Goal: Task Accomplishment & Management: Complete application form

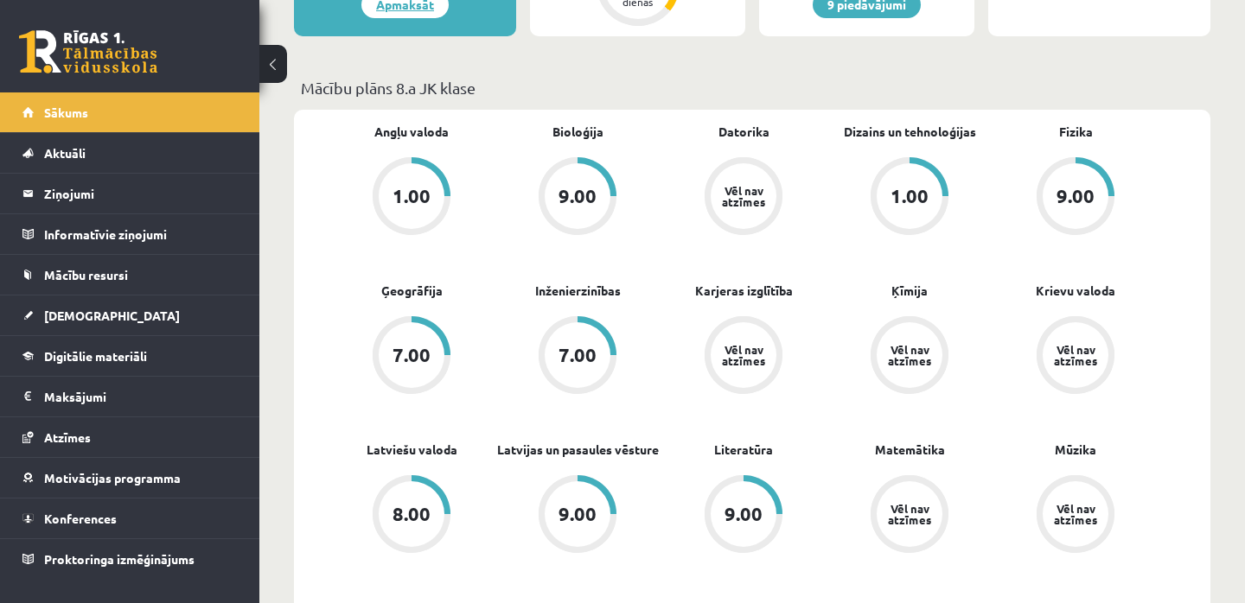
scroll to position [474, 0]
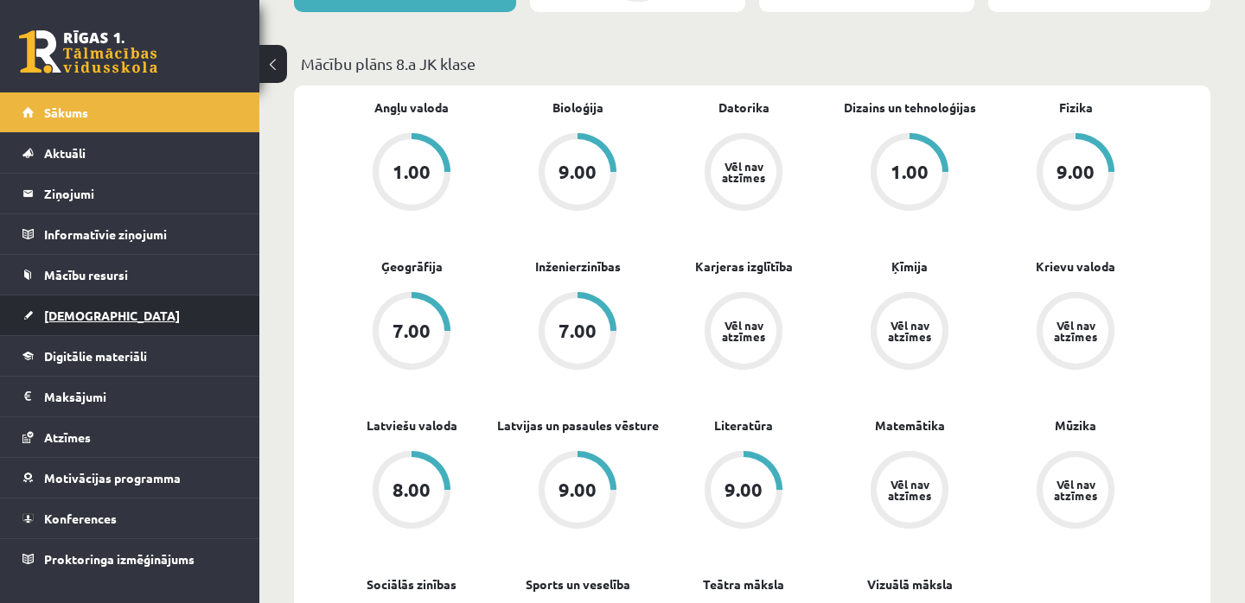
click at [88, 316] on span "[DEMOGRAPHIC_DATA]" at bounding box center [112, 316] width 136 height 16
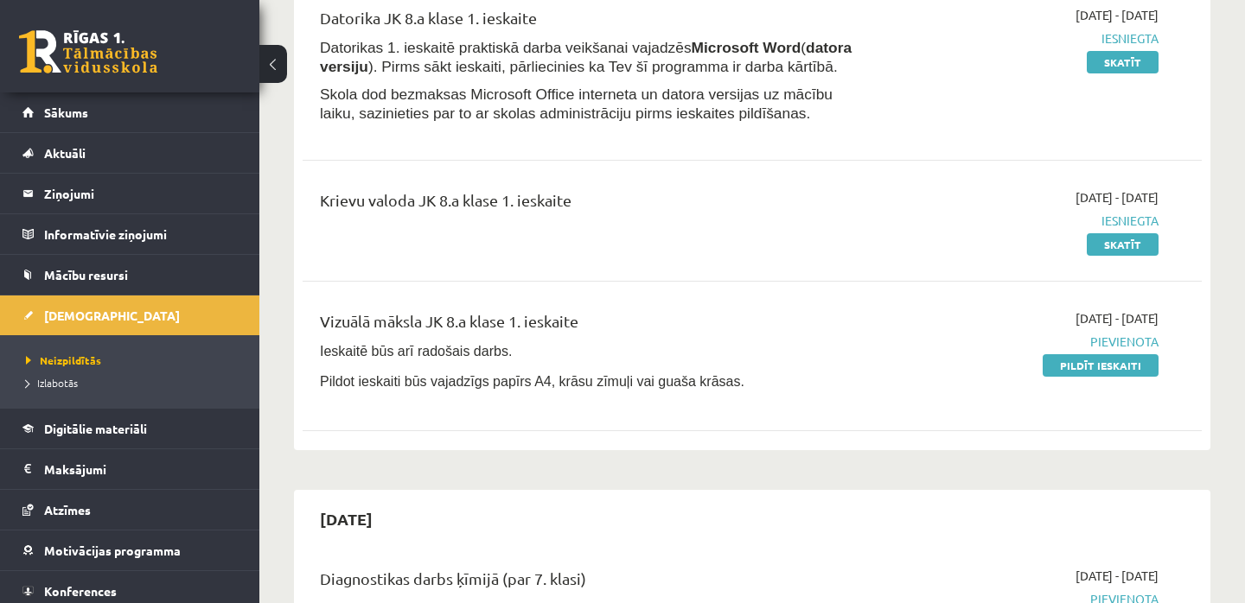
scroll to position [243, 0]
click at [1093, 363] on link "Pildīt ieskaiti" at bounding box center [1100, 364] width 116 height 22
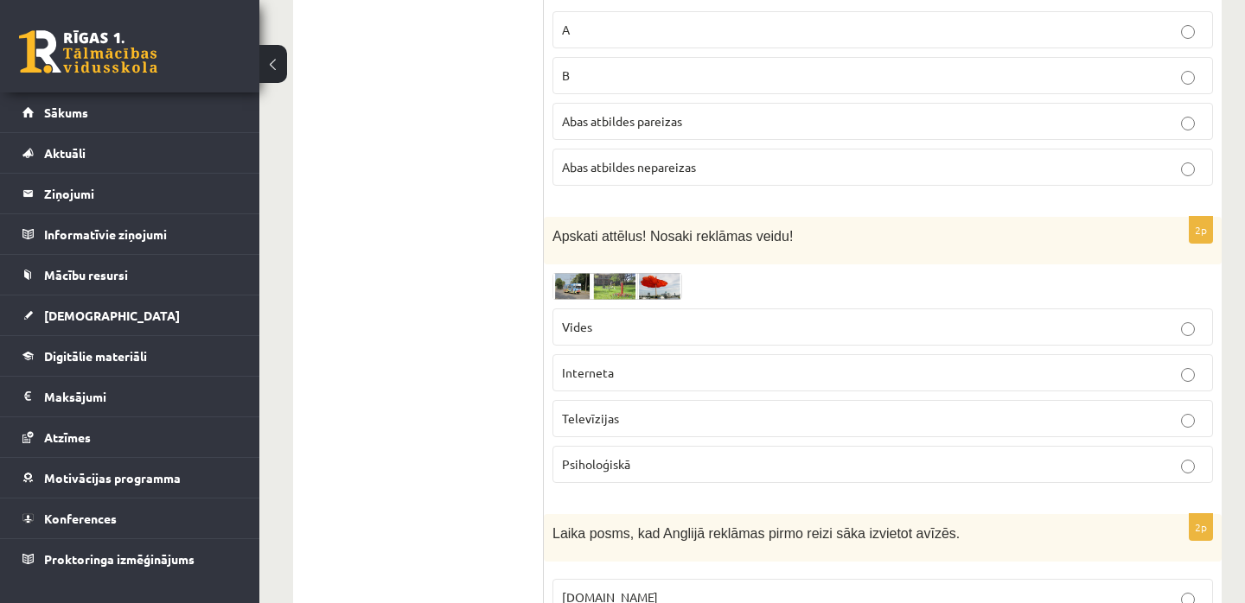
scroll to position [1446, 2]
click at [572, 287] on img at bounding box center [616, 284] width 130 height 27
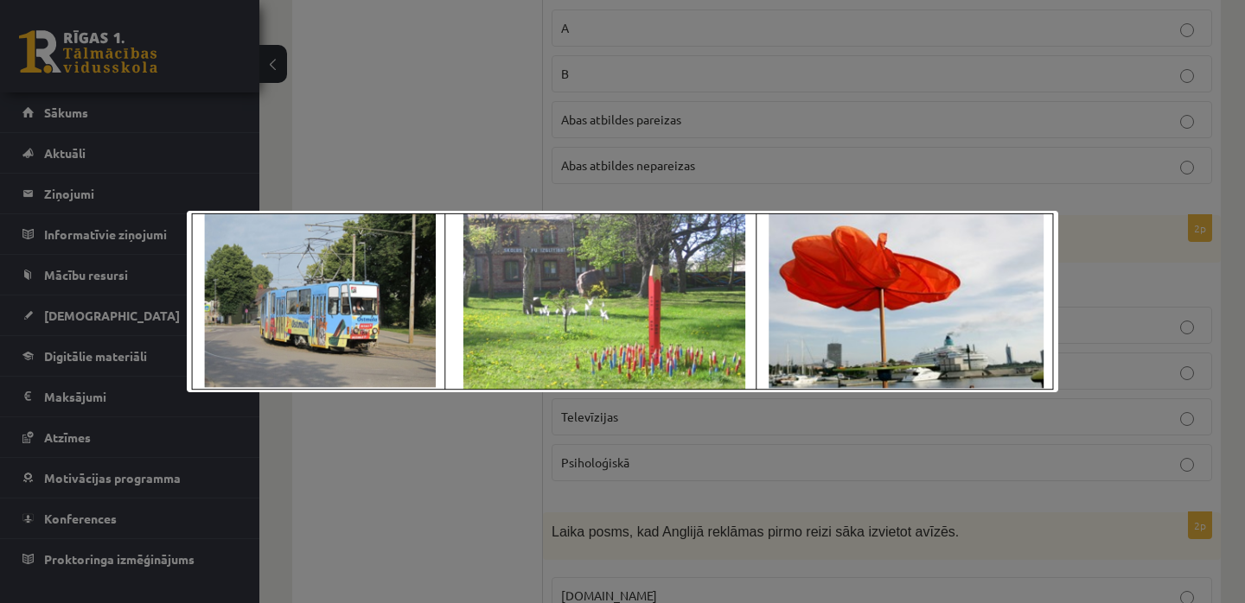
click at [1111, 337] on div at bounding box center [622, 301] width 1245 height 603
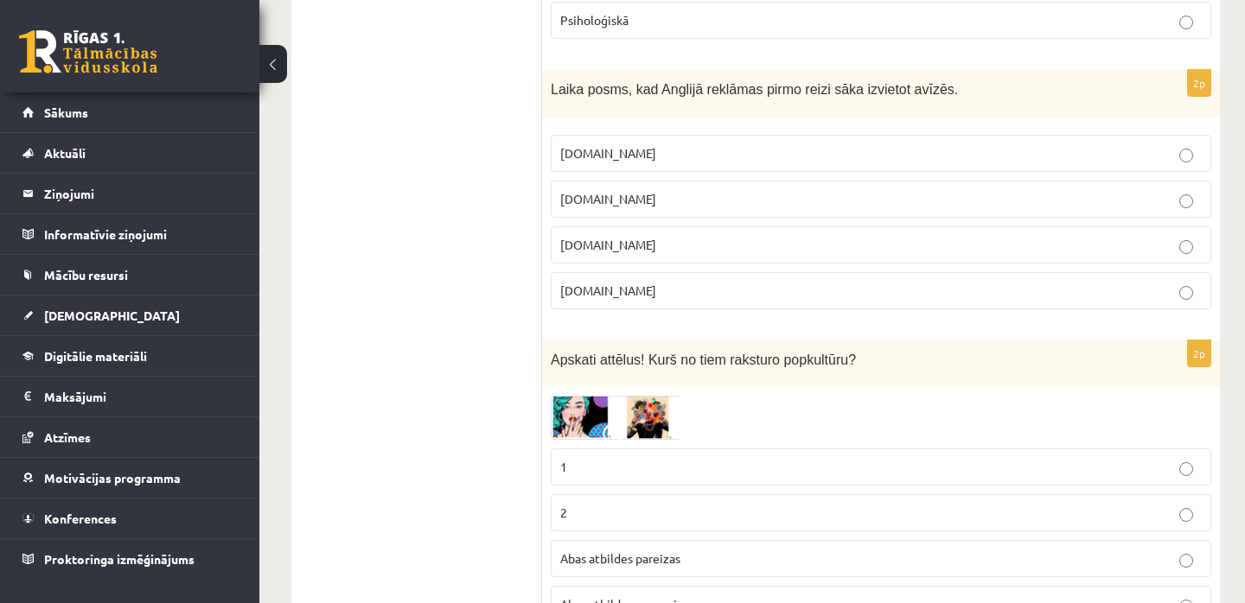
scroll to position [1895, 3]
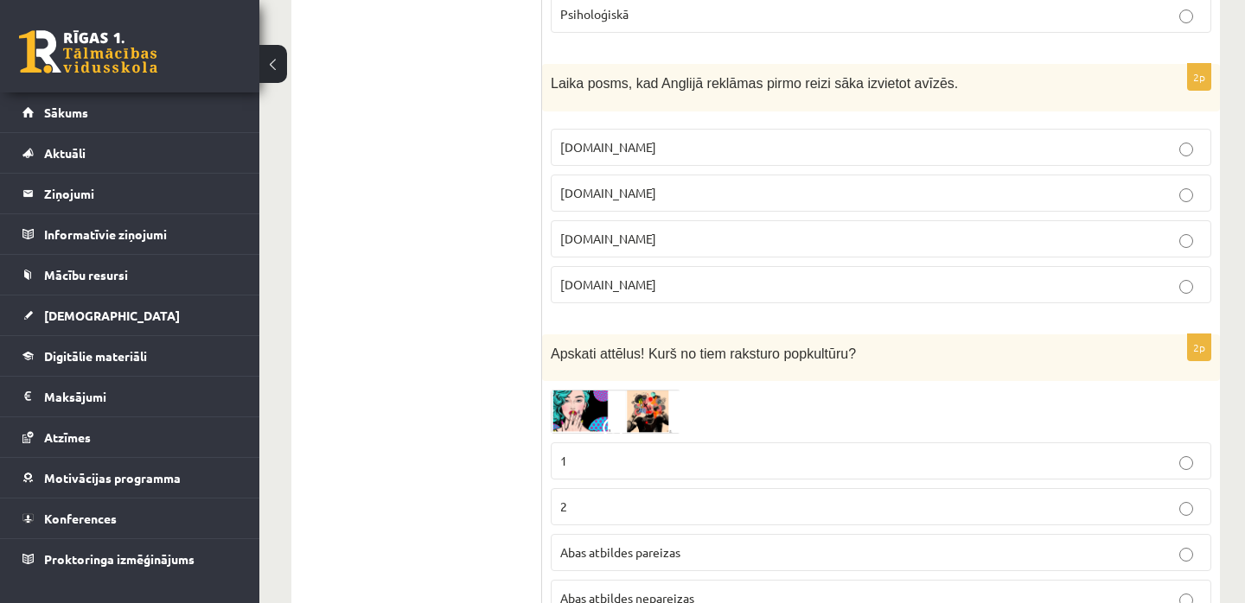
click at [620, 402] on img at bounding box center [616, 412] width 130 height 44
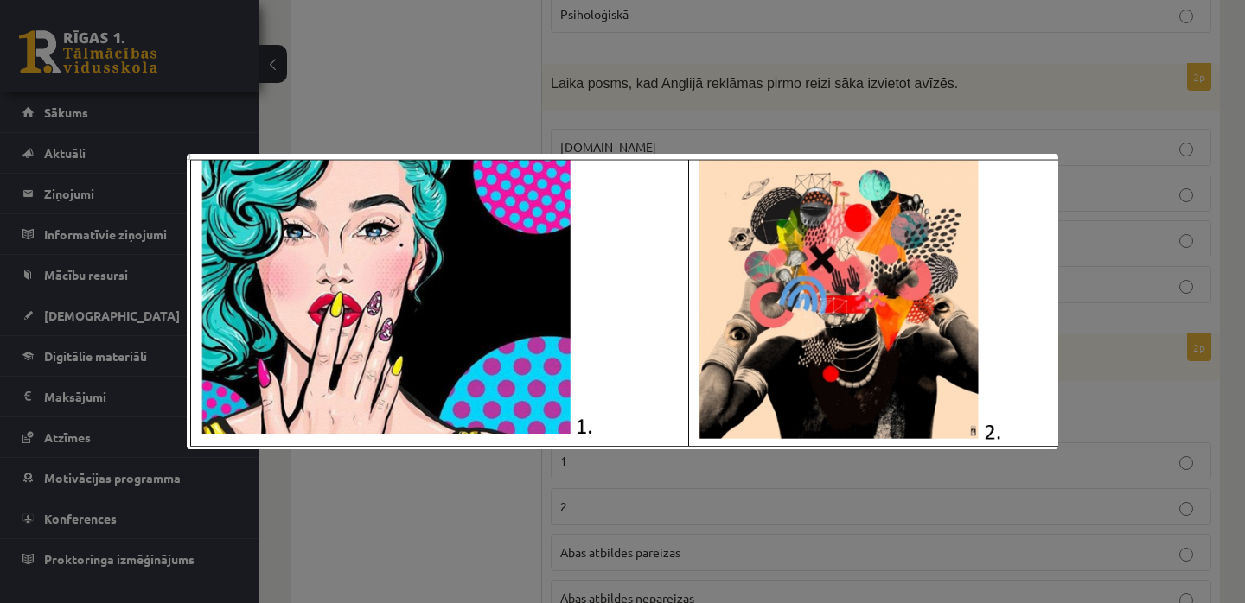
click at [460, 485] on div at bounding box center [622, 301] width 1245 height 603
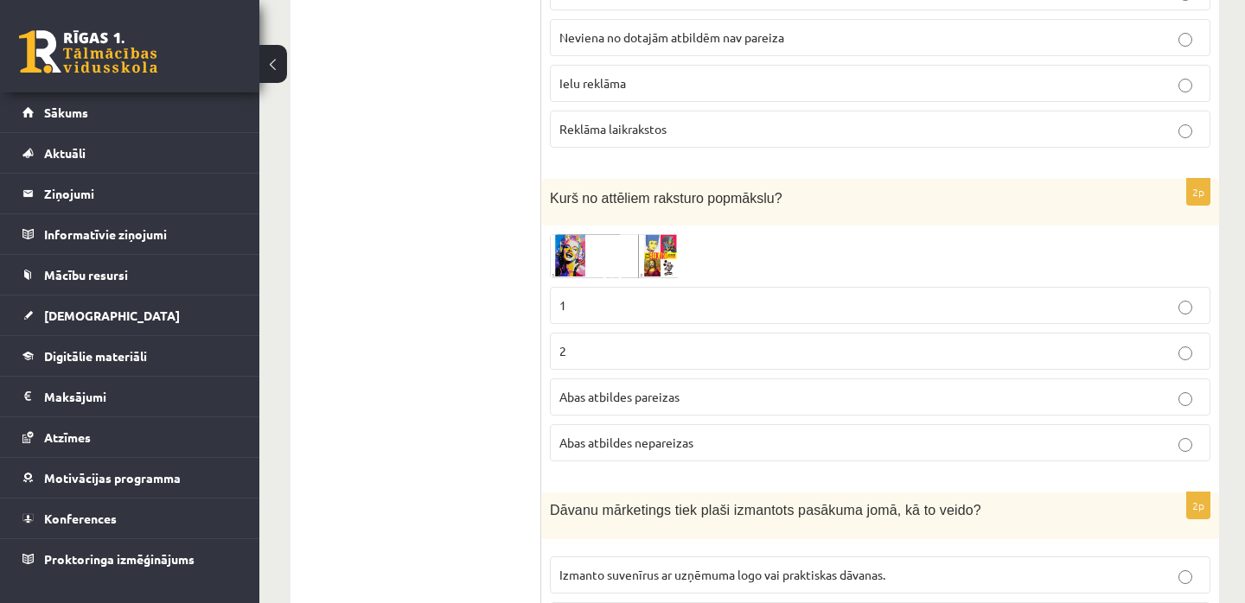
scroll to position [3751, 4]
click at [607, 244] on img at bounding box center [614, 256] width 130 height 44
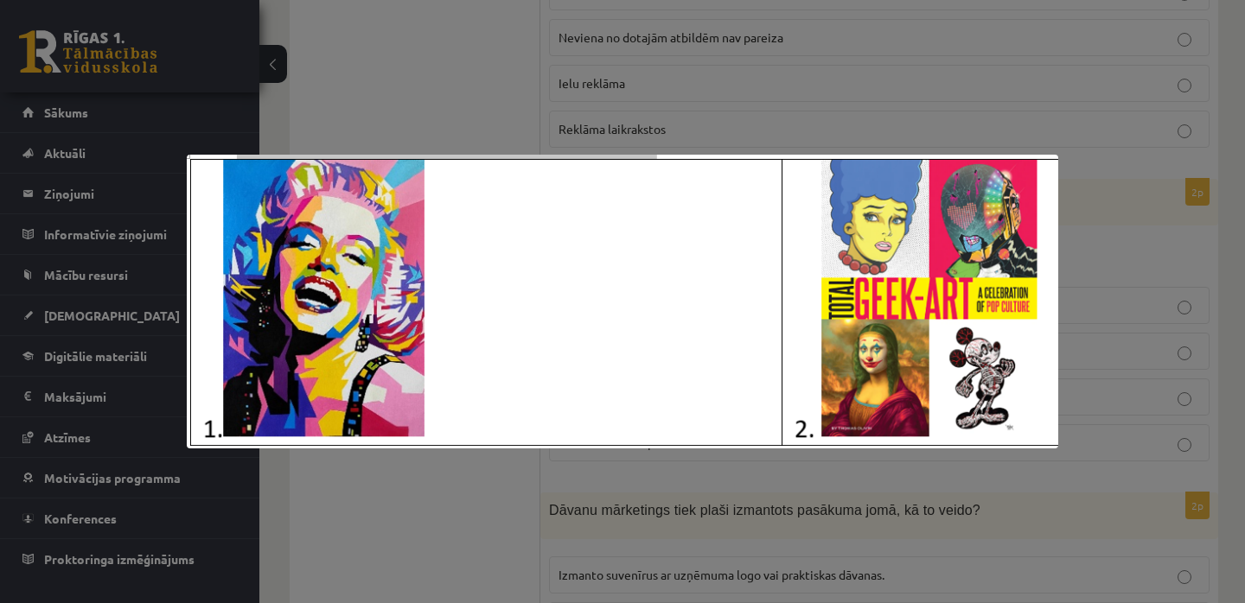
click at [607, 244] on img at bounding box center [622, 302] width 871 height 295
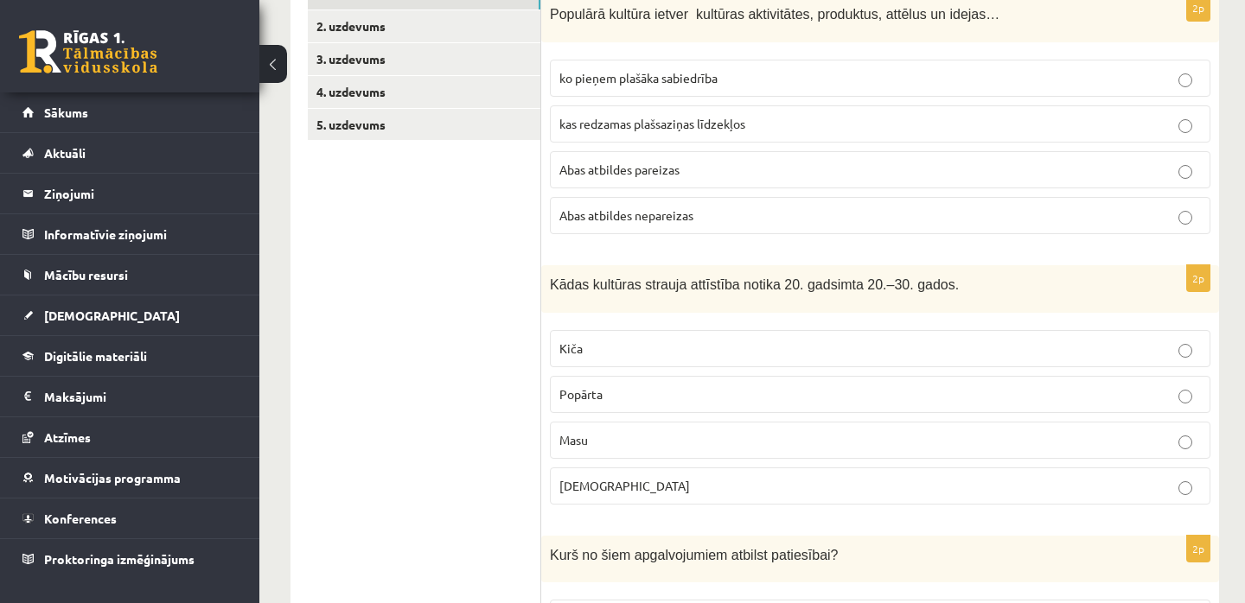
scroll to position [379, 3]
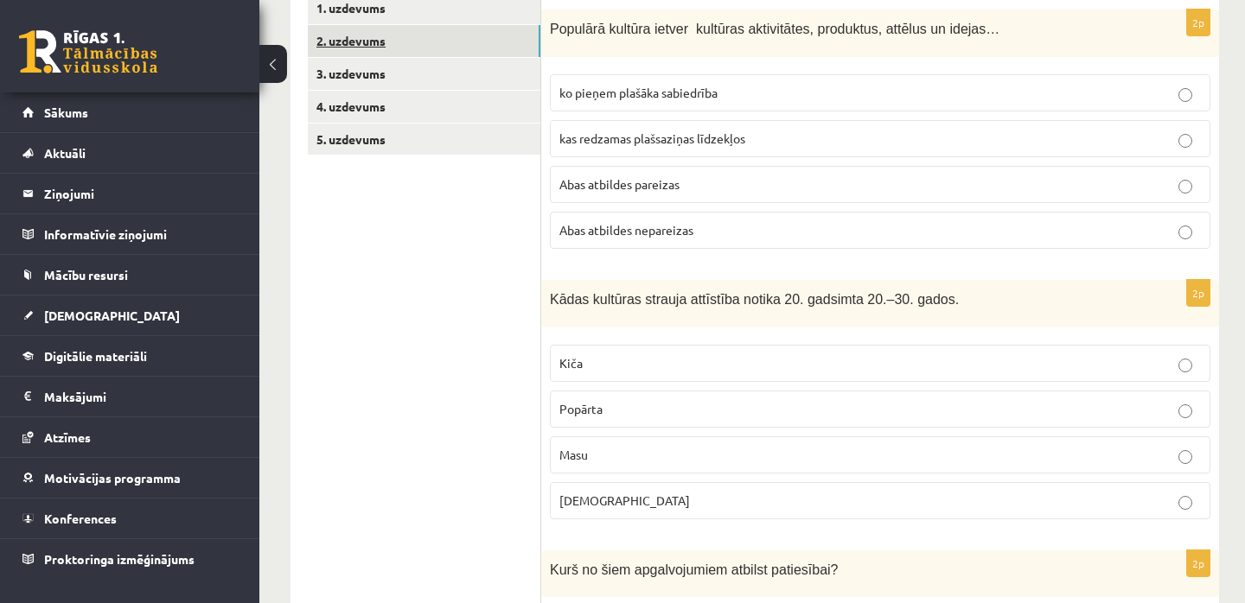
click at [361, 41] on link "2. uzdevums" at bounding box center [424, 41] width 232 height 32
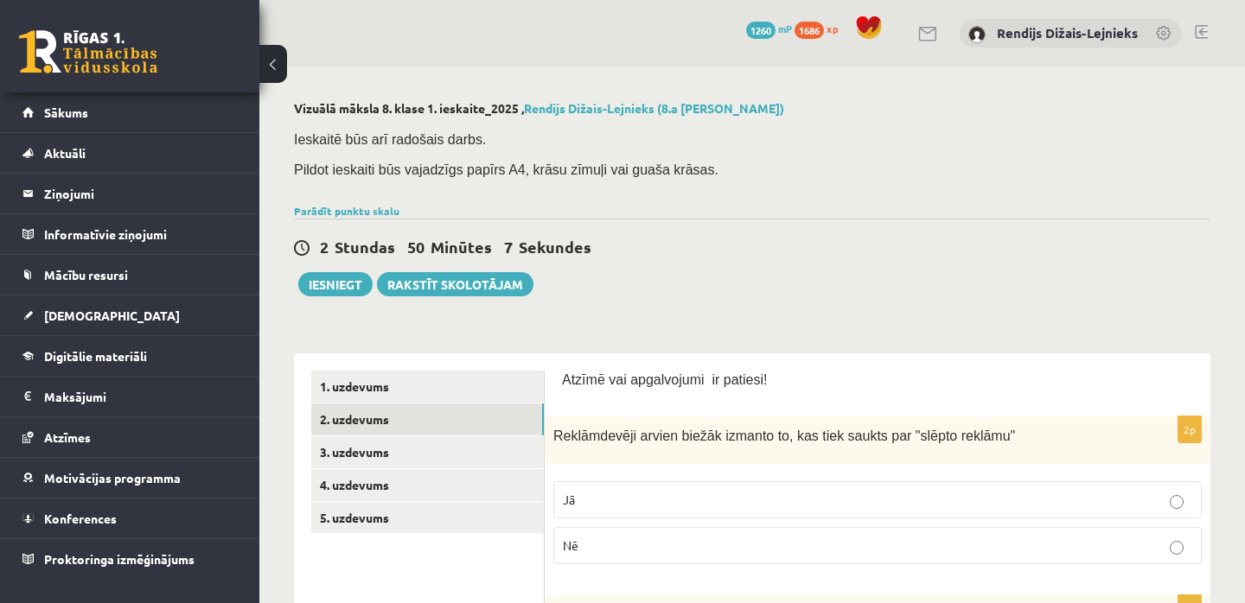
scroll to position [0, 0]
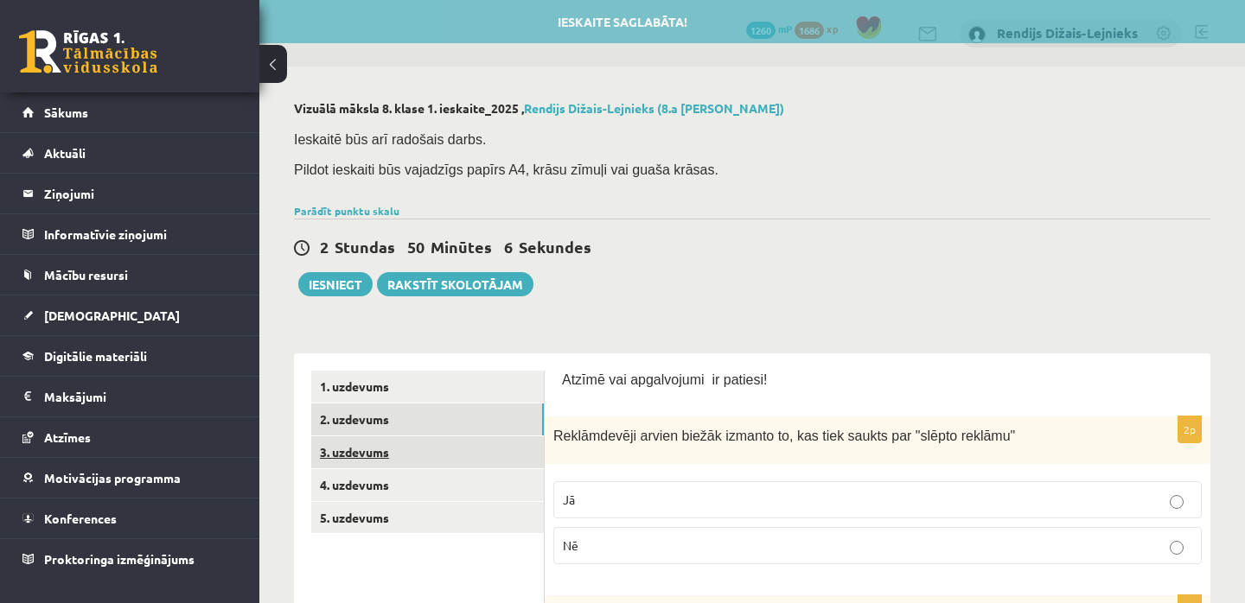
click at [374, 449] on link "3. uzdevums" at bounding box center [427, 452] width 232 height 32
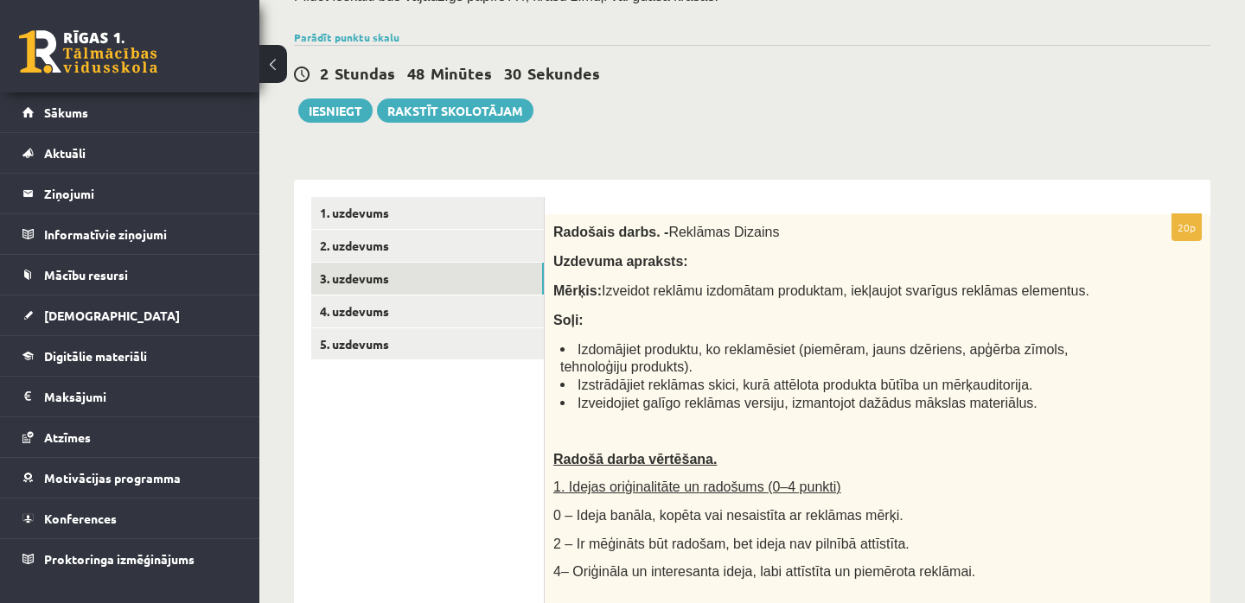
scroll to position [174, 0]
click at [375, 310] on link "4. uzdevums" at bounding box center [427, 312] width 232 height 32
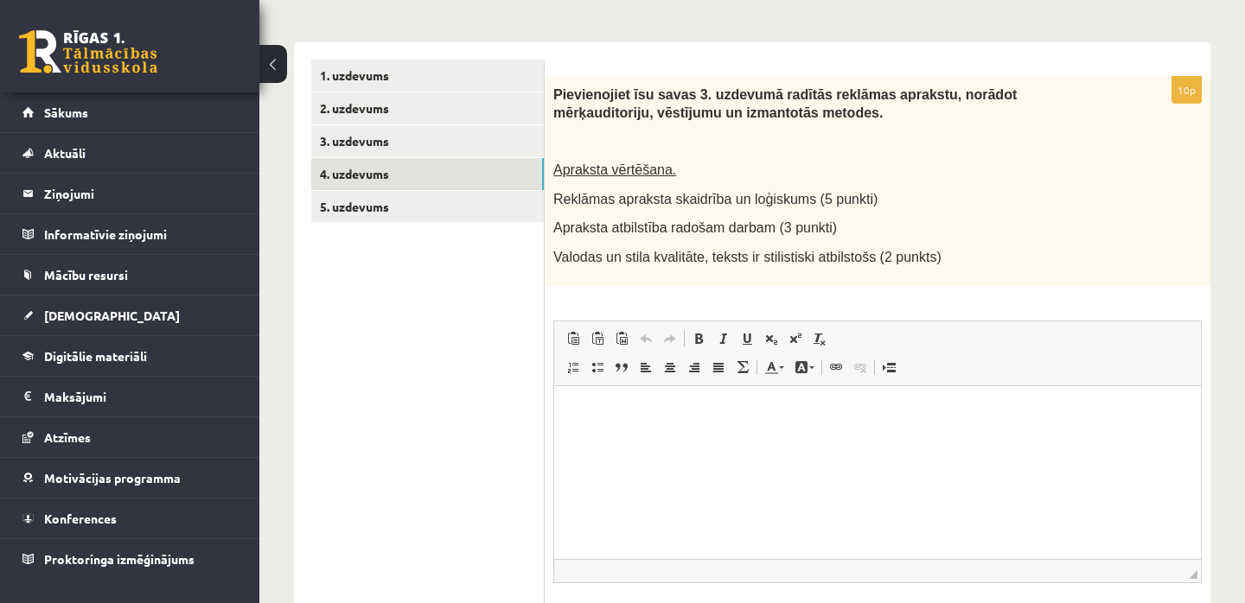
scroll to position [316, 0]
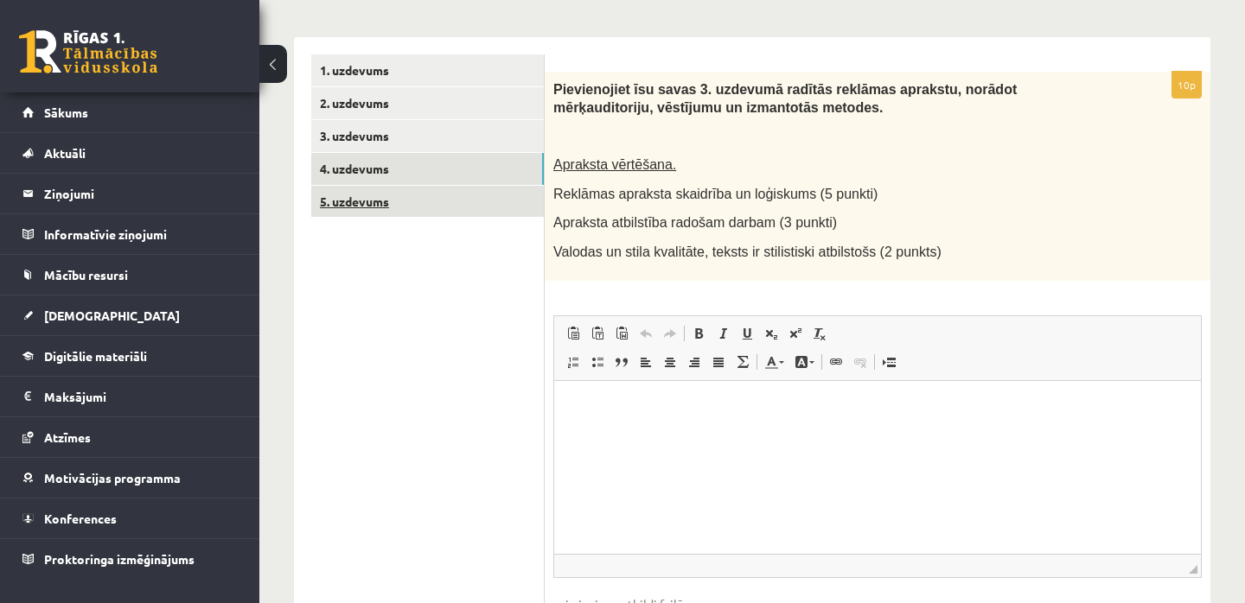
click at [344, 201] on link "5. uzdevums" at bounding box center [427, 202] width 232 height 32
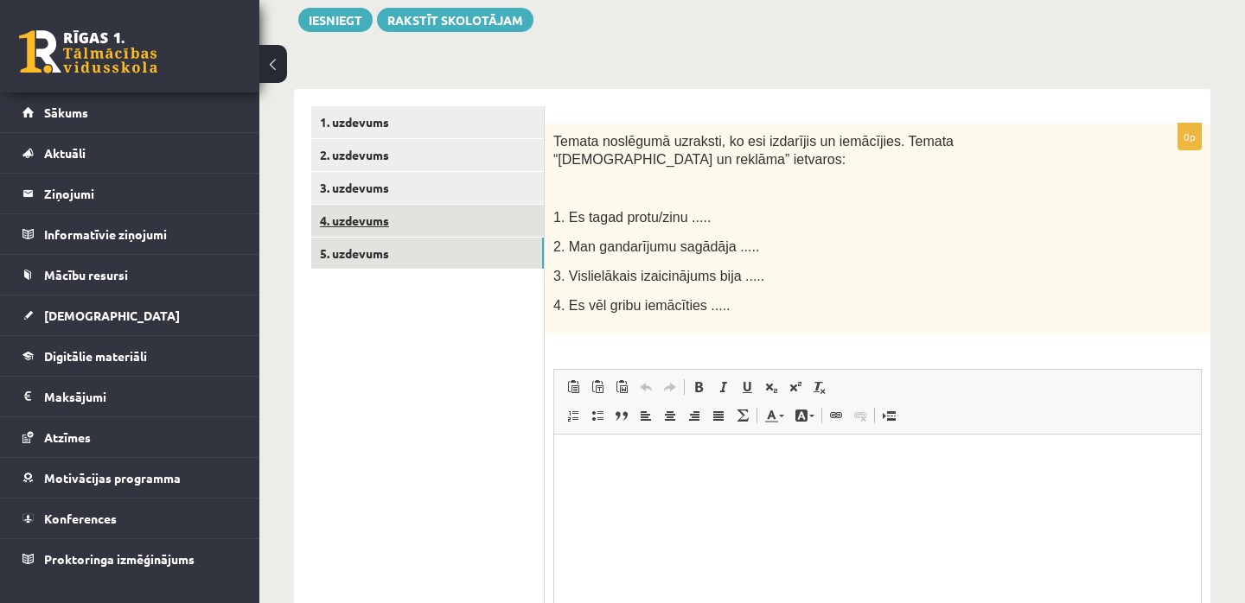
scroll to position [0, 0]
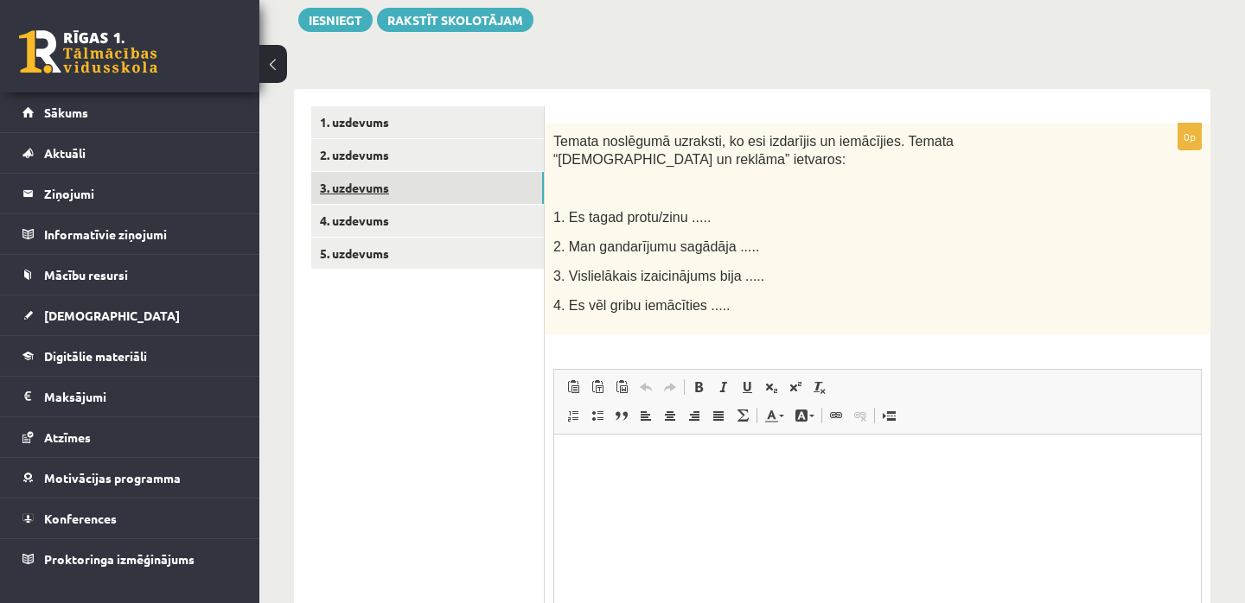
click at [344, 186] on link "3. uzdevums" at bounding box center [427, 188] width 232 height 32
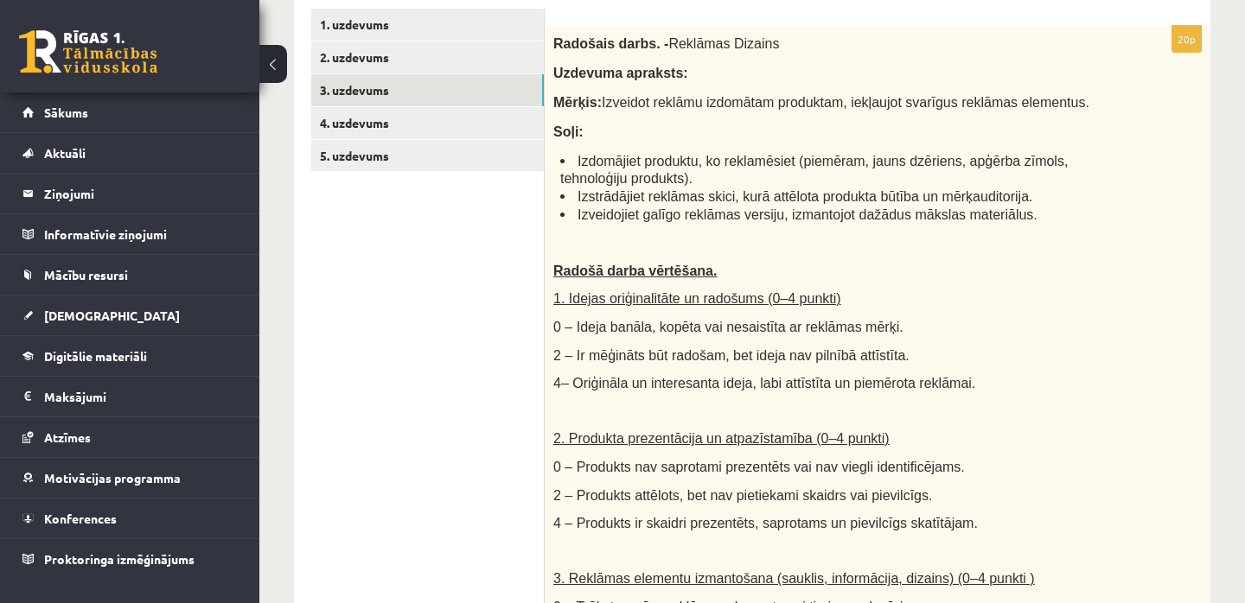
scroll to position [363, 0]
click at [353, 118] on link "4. uzdevums" at bounding box center [427, 122] width 232 height 32
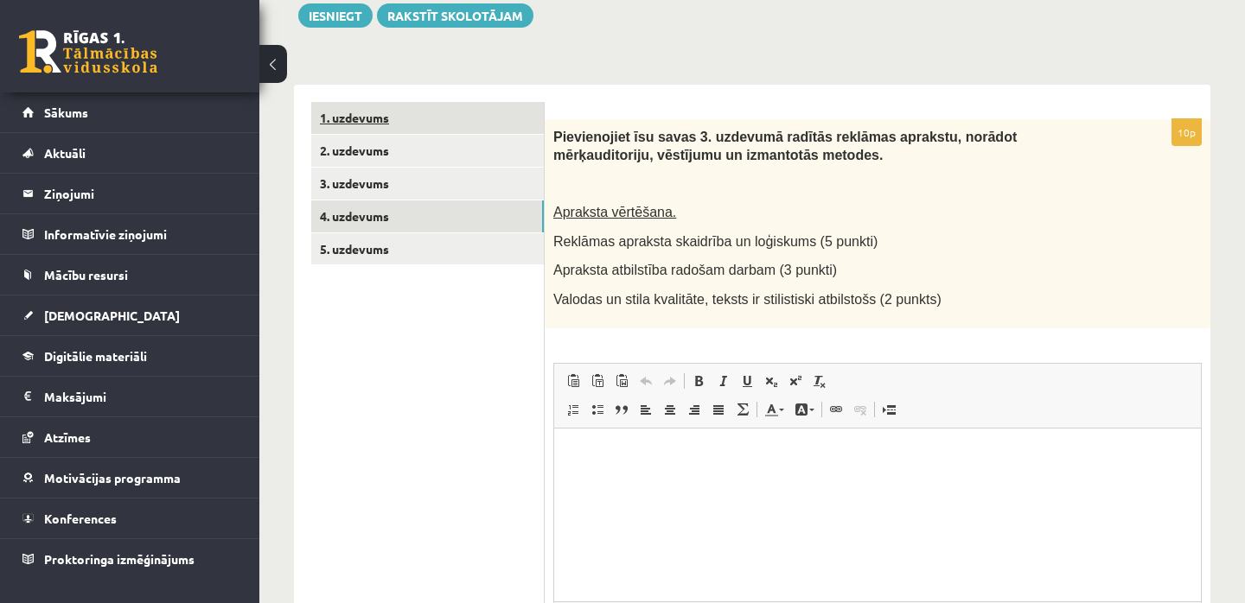
scroll to position [269, 0]
click at [594, 460] on p "Editor, wiswyg-editor-user-answer-47433965075720" at bounding box center [877, 454] width 612 height 18
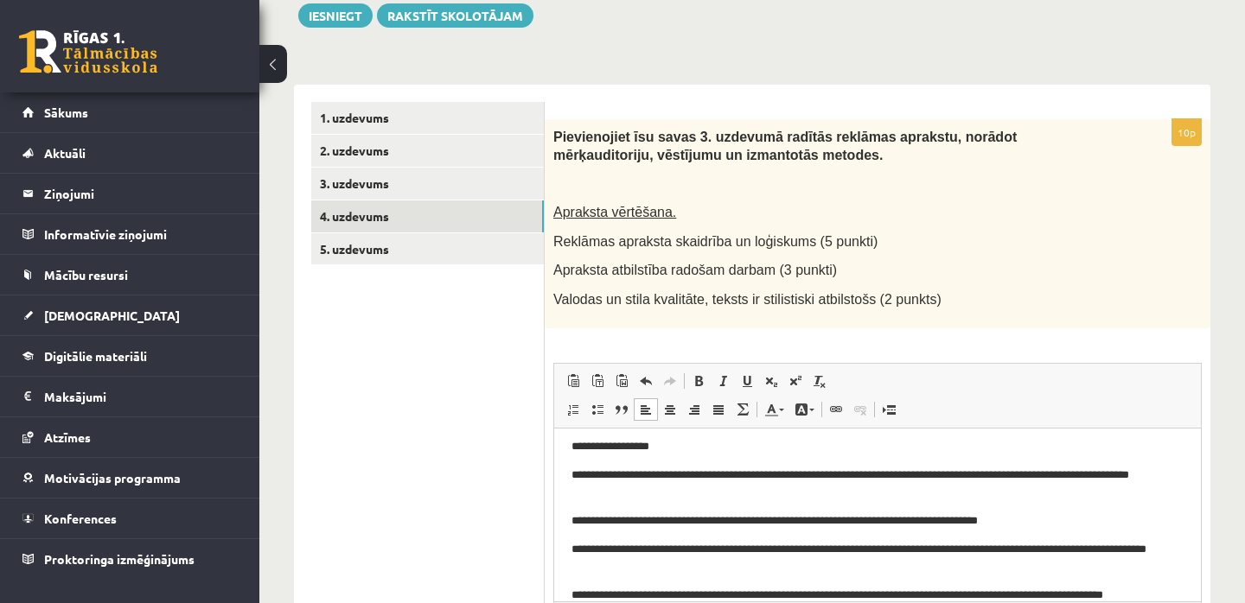
scroll to position [45, 0]
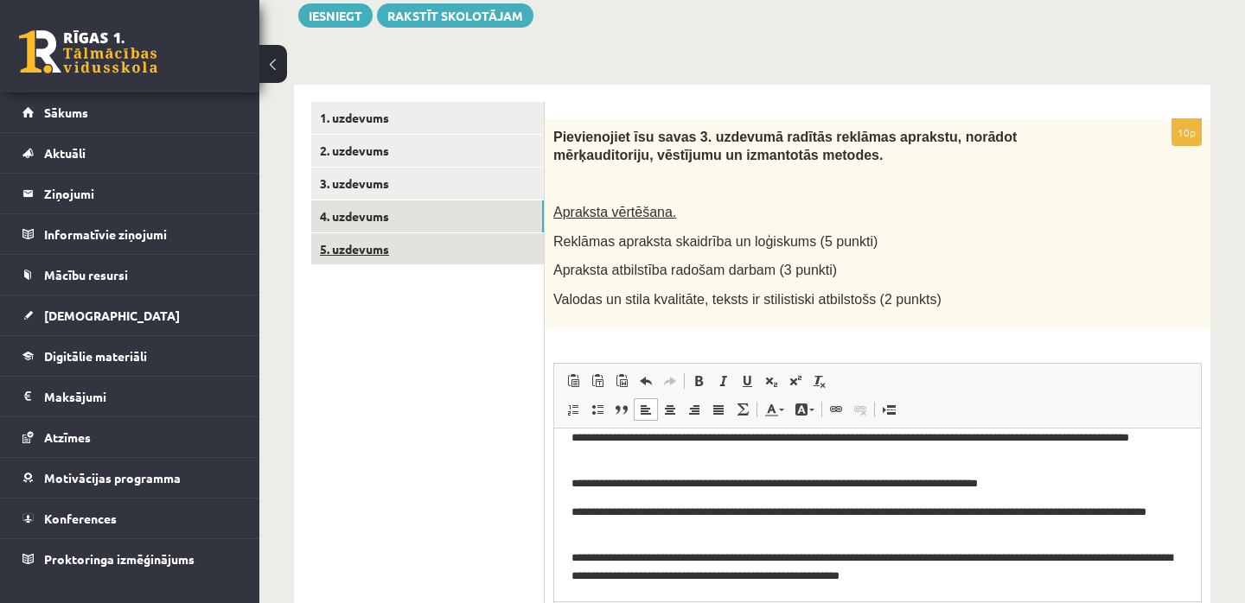
click at [350, 246] on link "5. uzdevums" at bounding box center [427, 249] width 232 height 32
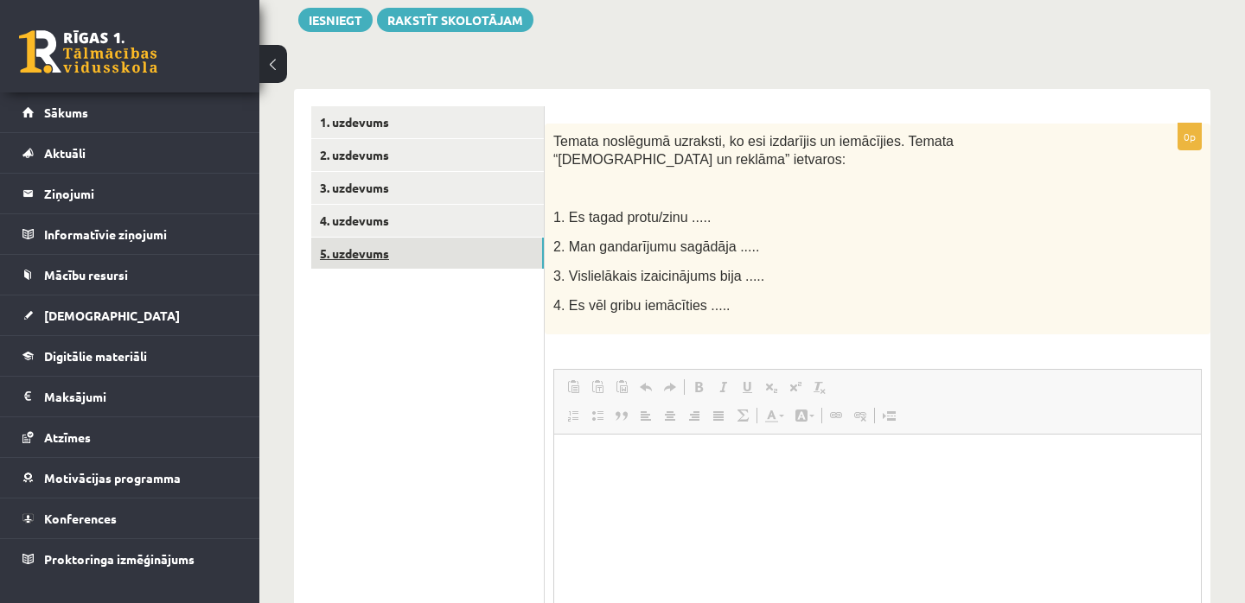
scroll to position [0, 0]
click at [585, 470] on html at bounding box center [877, 460] width 647 height 53
click at [608, 542] on p "**" at bounding box center [877, 545] width 612 height 17
click at [608, 512] on p "**" at bounding box center [877, 516] width 612 height 17
click at [606, 483] on p "**" at bounding box center [877, 488] width 612 height 17
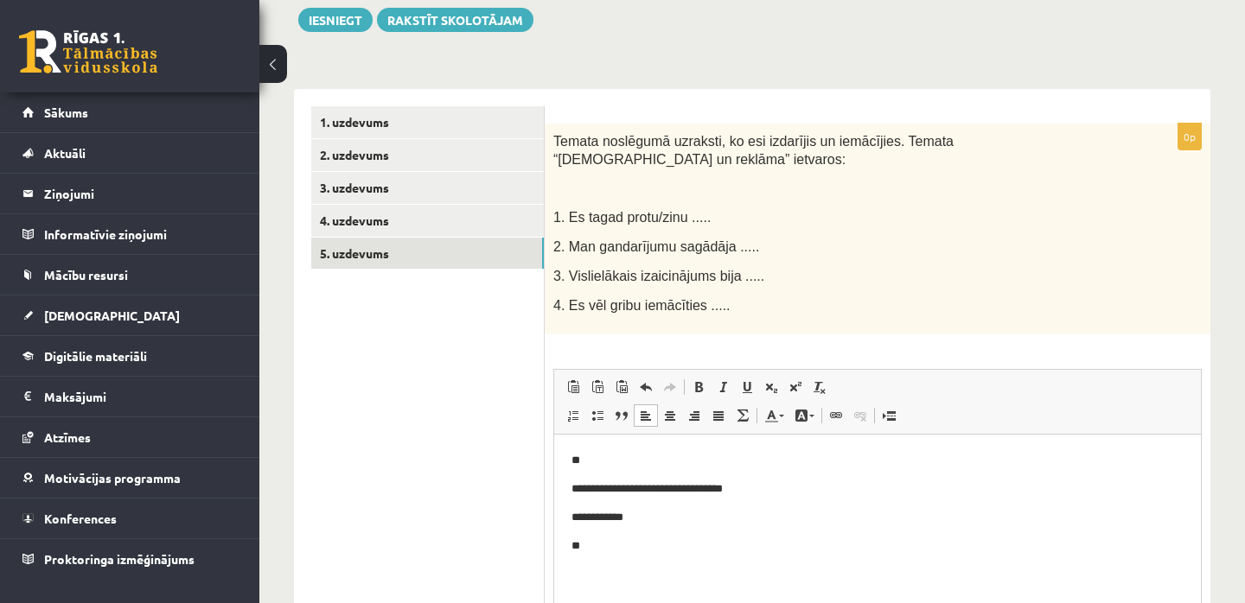
click at [600, 458] on p "**" at bounding box center [877, 459] width 612 height 17
click at [589, 543] on p "**" at bounding box center [877, 545] width 612 height 17
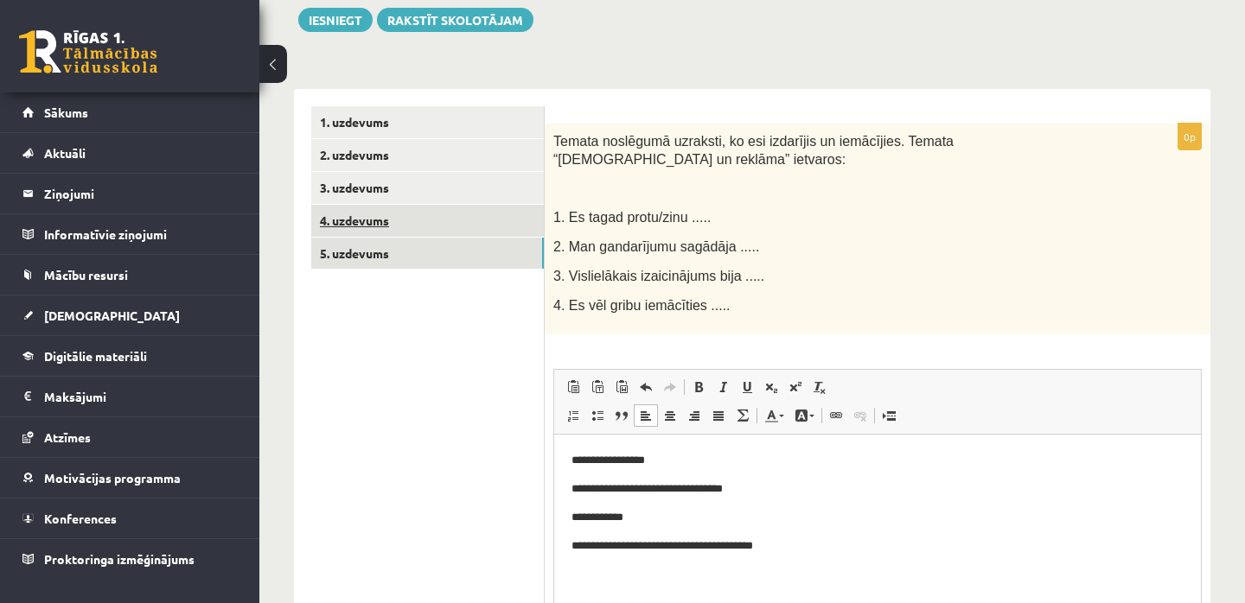
click at [360, 217] on link "4. uzdevums" at bounding box center [427, 221] width 232 height 32
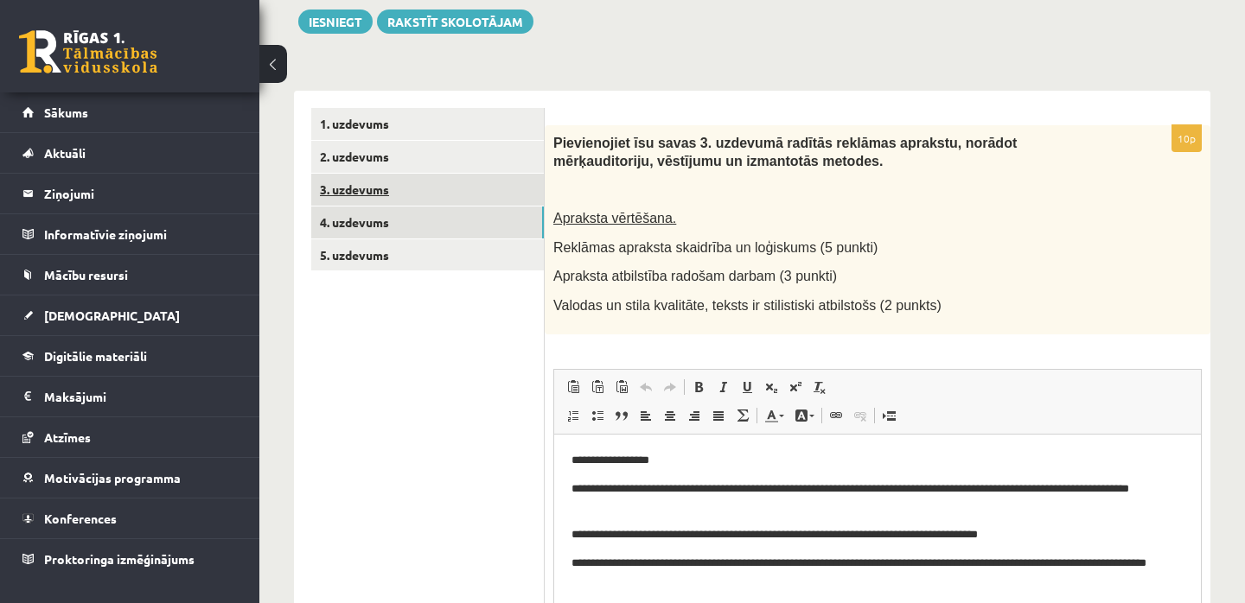
click at [371, 184] on link "3. uzdevums" at bounding box center [427, 190] width 232 height 32
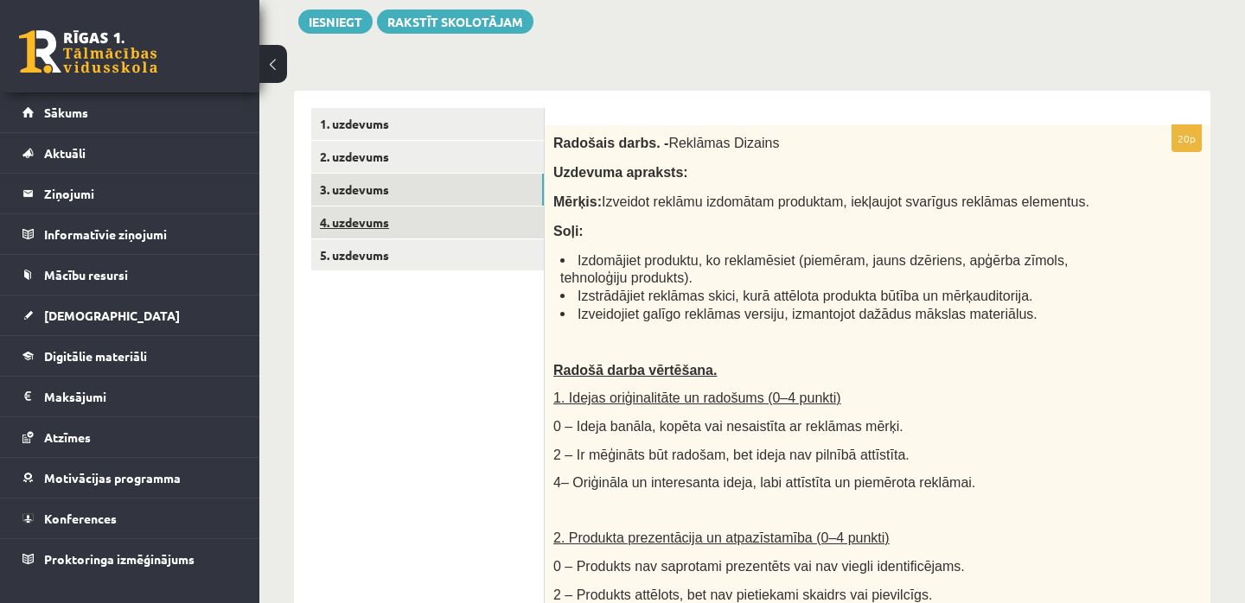
click at [366, 223] on link "4. uzdevums" at bounding box center [427, 223] width 232 height 32
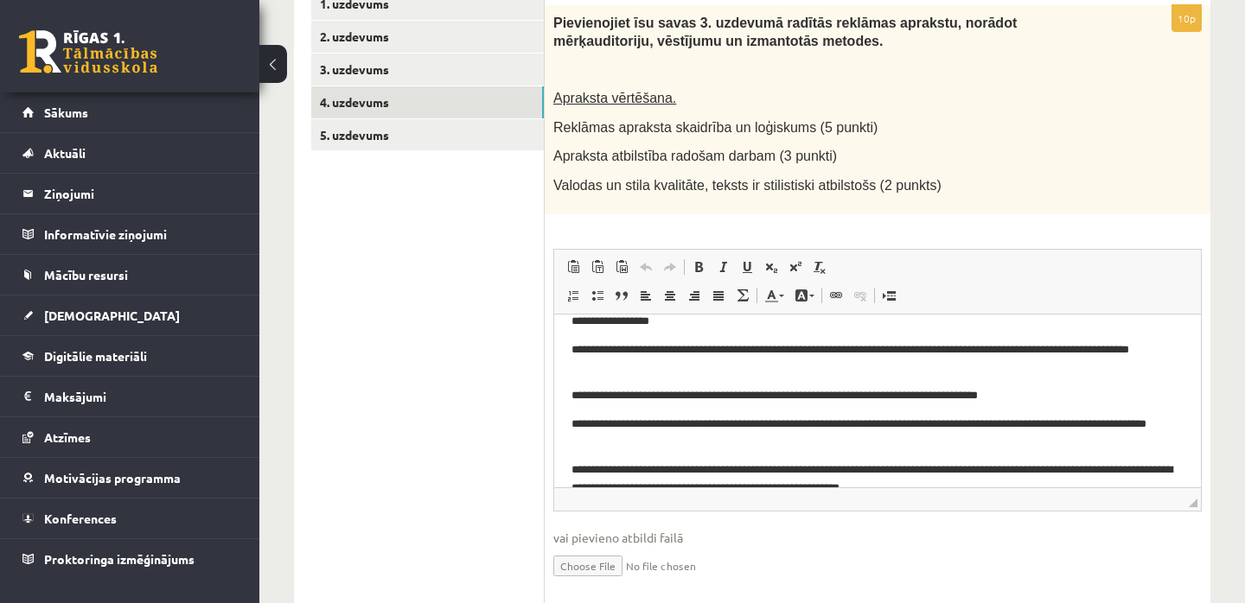
scroll to position [27, 0]
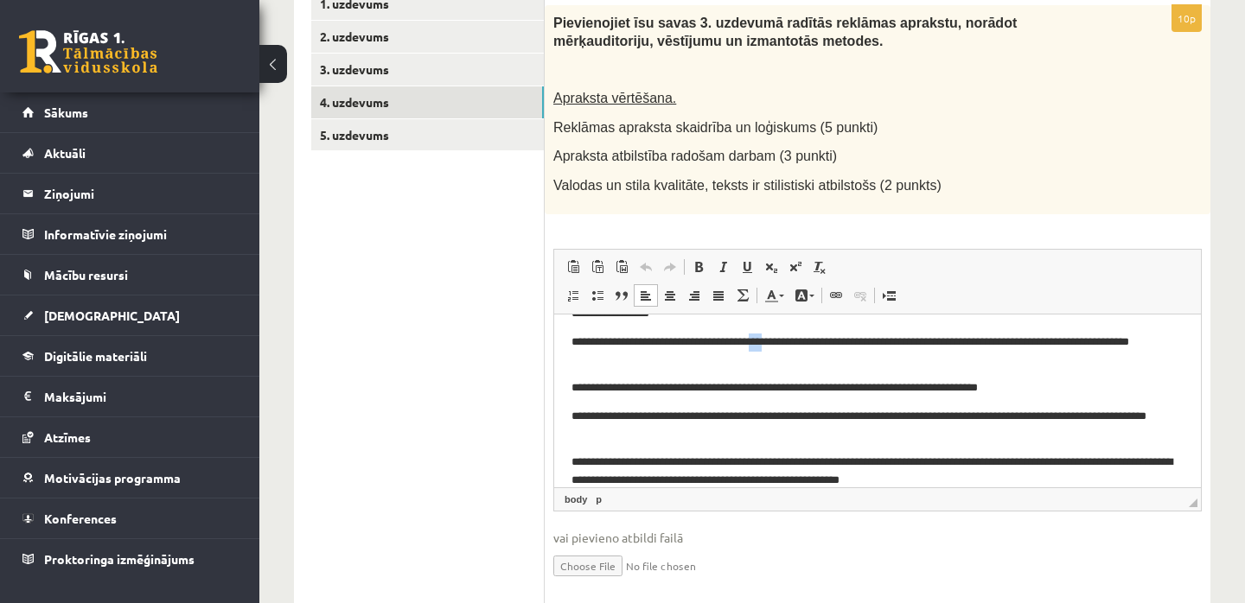
drag, startPoint x: 774, startPoint y: 344, endPoint x: 794, endPoint y: 342, distance: 20.0
click at [794, 342] on p "**********" at bounding box center [877, 350] width 612 height 35
click at [780, 341] on p "**********" at bounding box center [877, 350] width 612 height 35
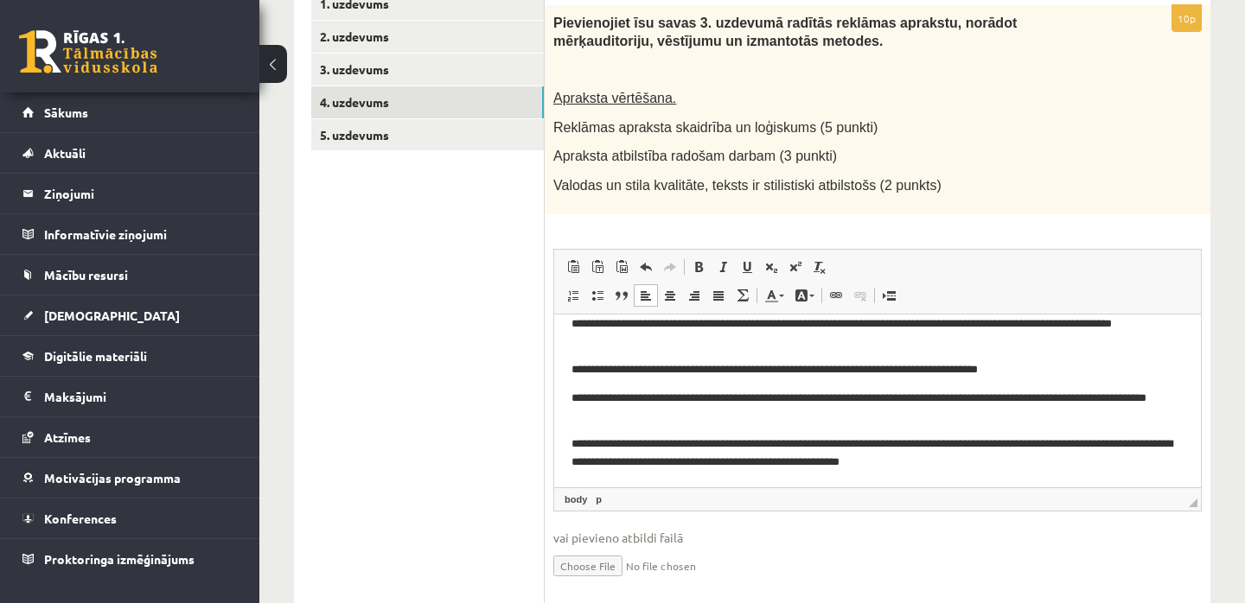
scroll to position [45, 0]
click at [759, 462] on p "**********" at bounding box center [877, 452] width 612 height 35
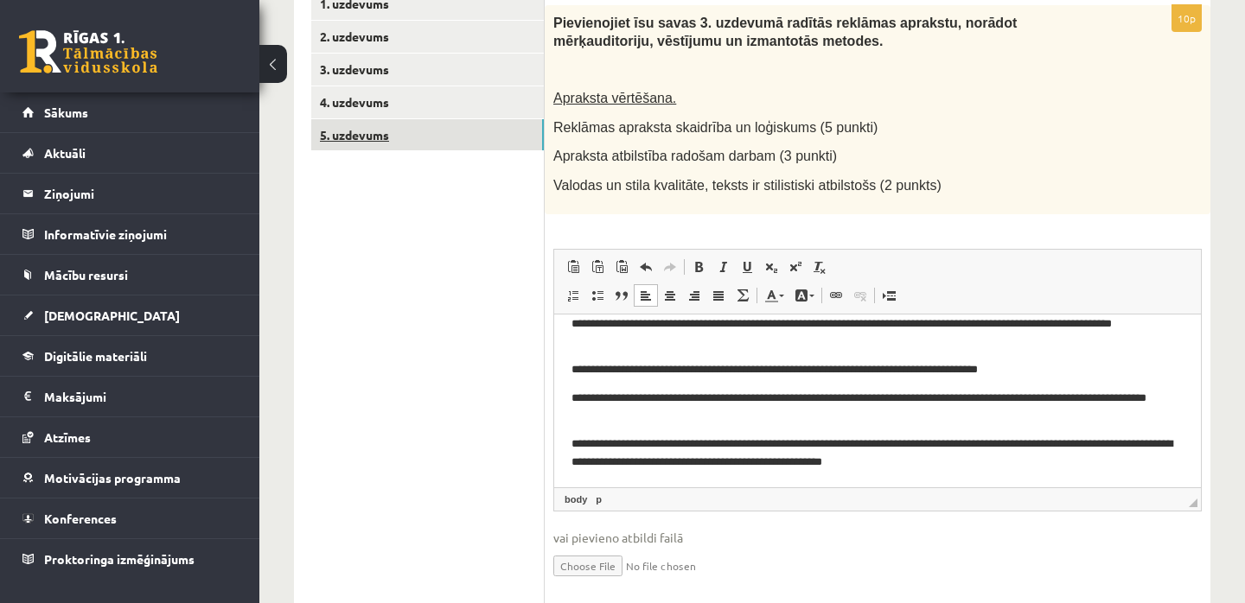
click at [341, 129] on link "5. uzdevums" at bounding box center [427, 135] width 232 height 32
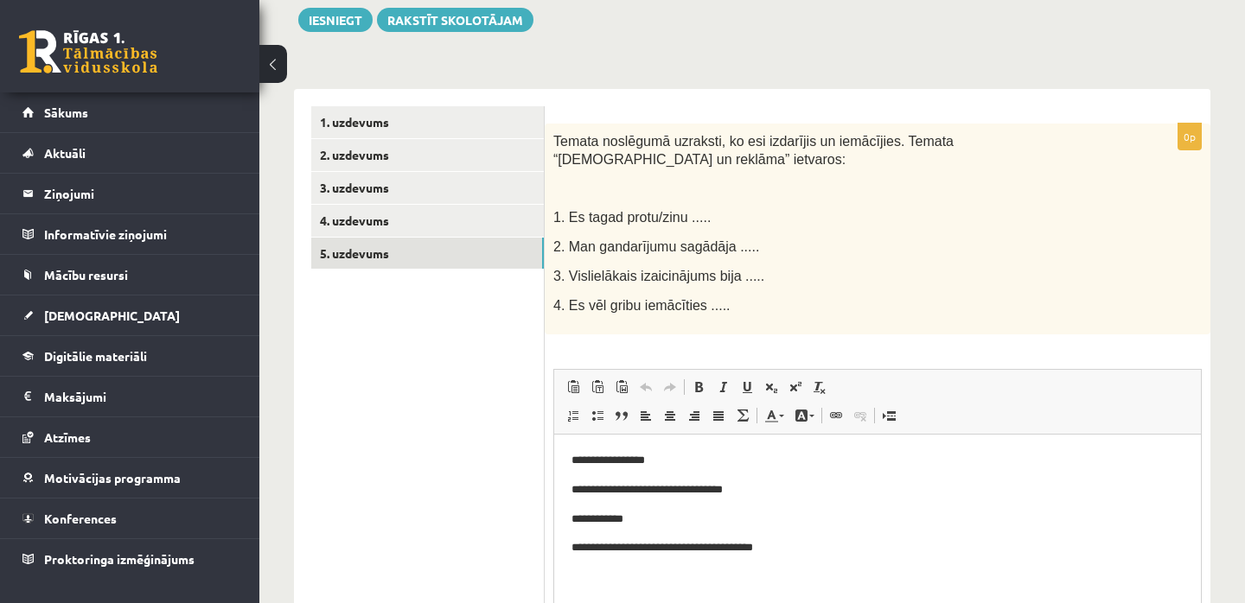
scroll to position [0, 0]
click at [664, 462] on p "**********" at bounding box center [877, 459] width 612 height 17
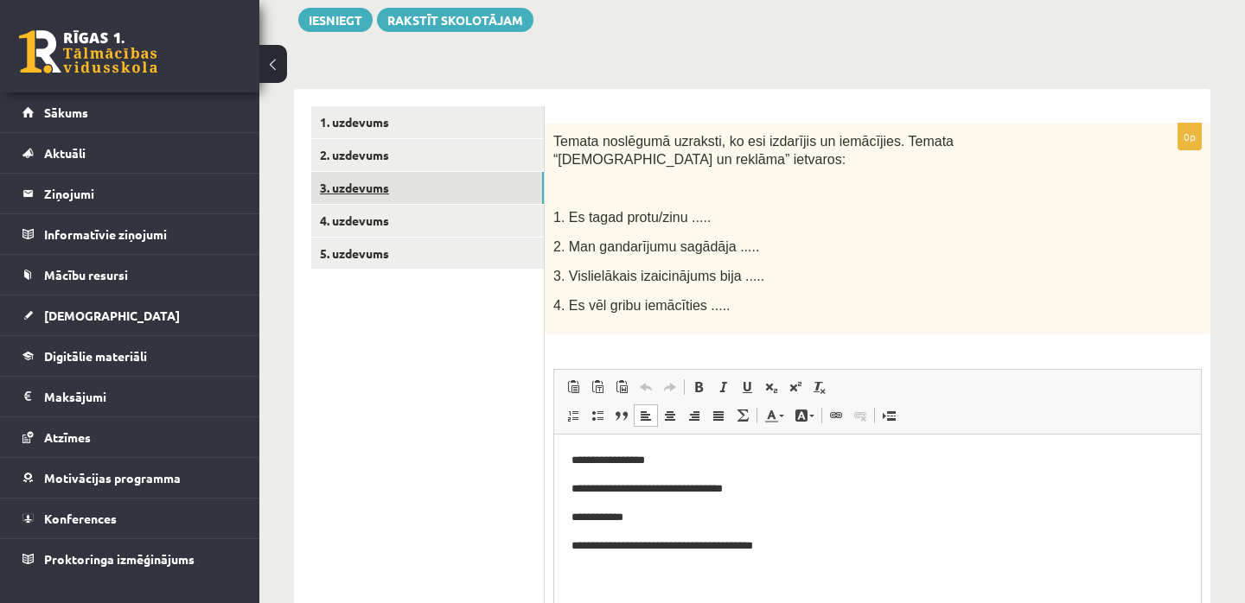
click at [358, 188] on link "3. uzdevums" at bounding box center [427, 188] width 232 height 32
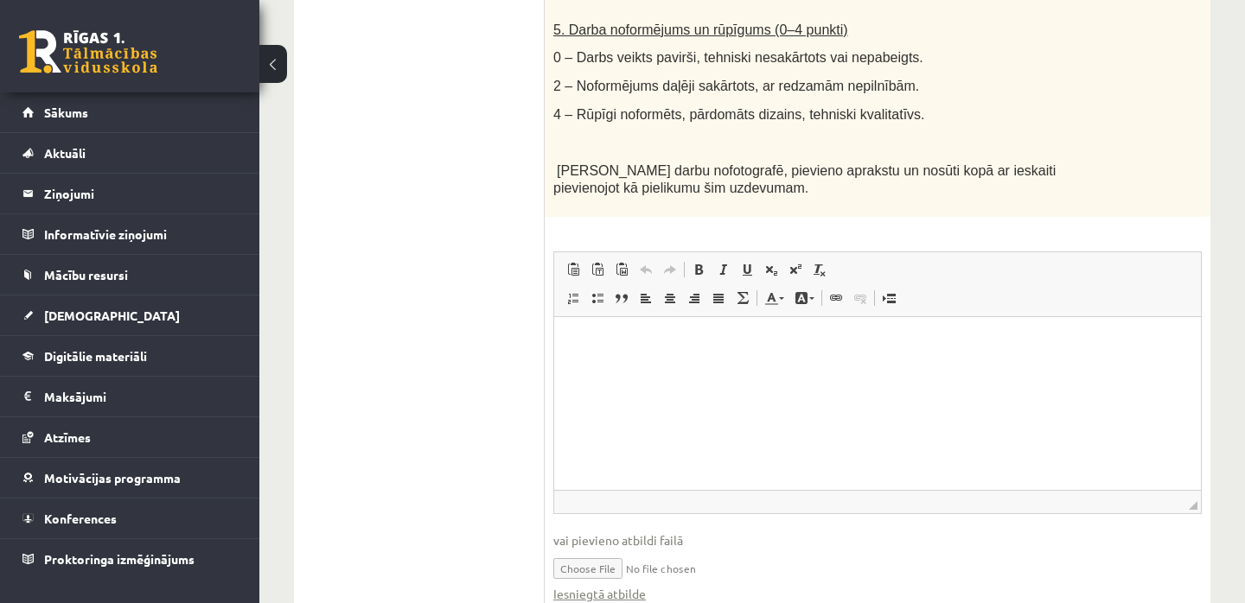
scroll to position [1207, 0]
click at [683, 552] on input "file" at bounding box center [877, 568] width 648 height 35
type input "**********"
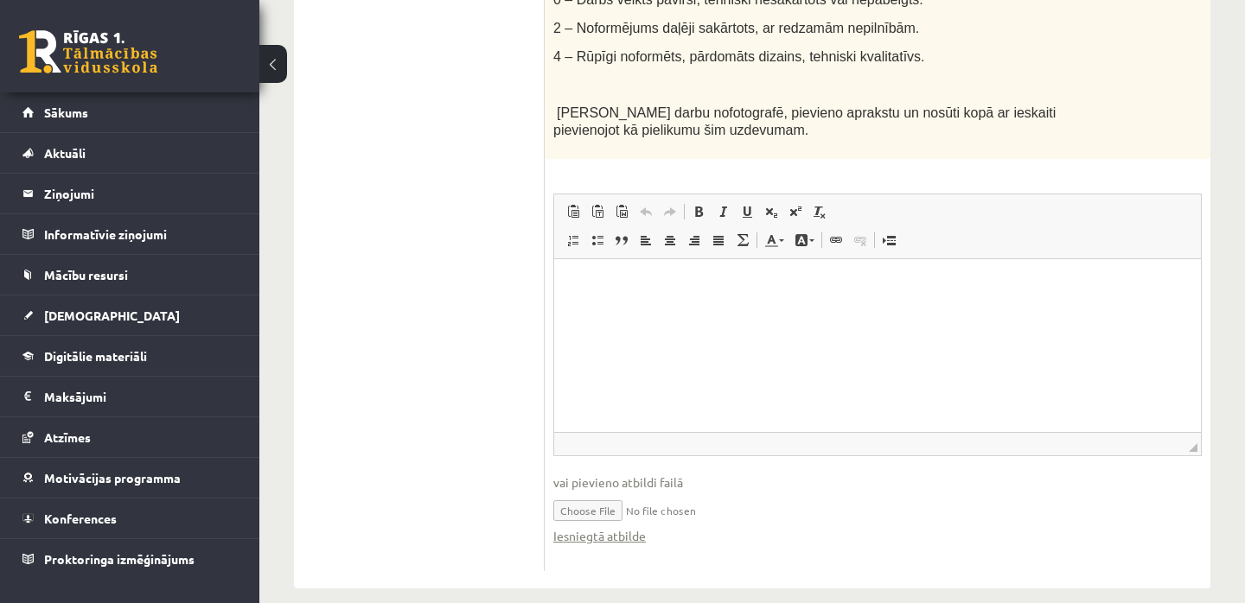
scroll to position [1266, 0]
click at [634, 493] on input "file" at bounding box center [877, 510] width 648 height 35
click at [640, 493] on input "file" at bounding box center [877, 510] width 648 height 35
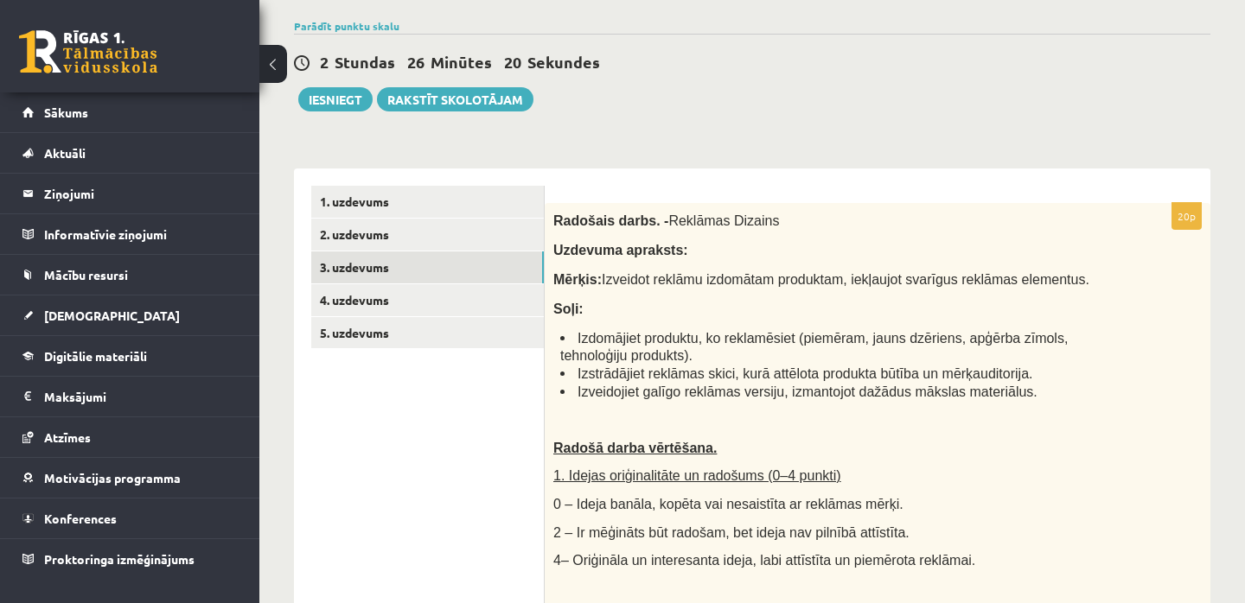
scroll to position [201, 0]
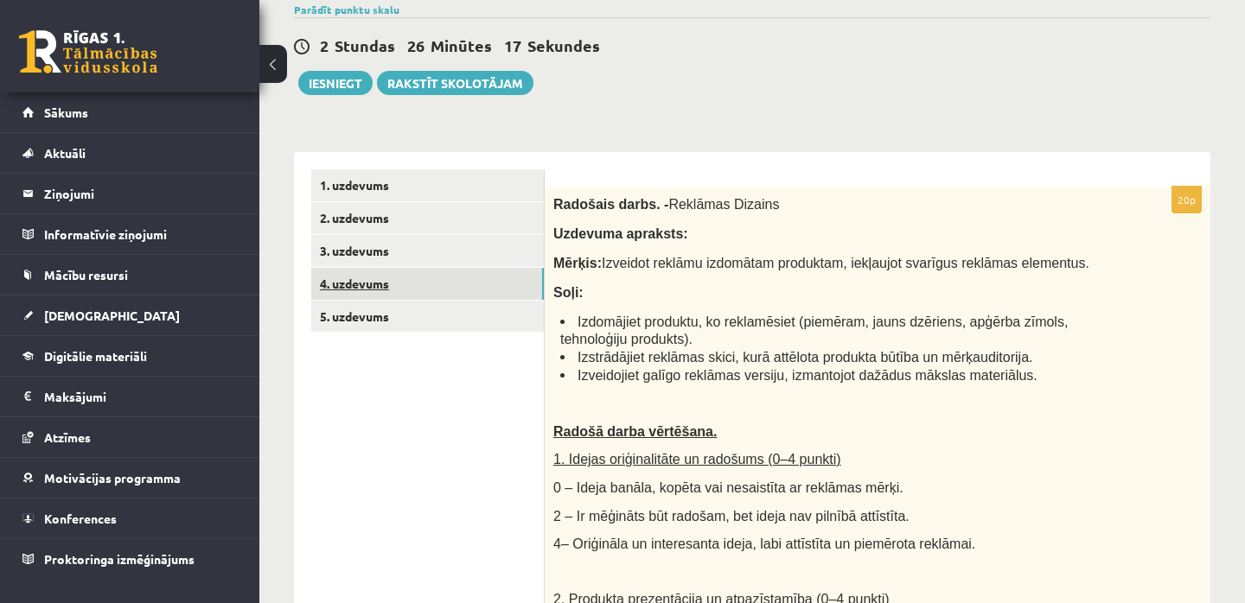
click at [385, 281] on link "4. uzdevums" at bounding box center [427, 284] width 232 height 32
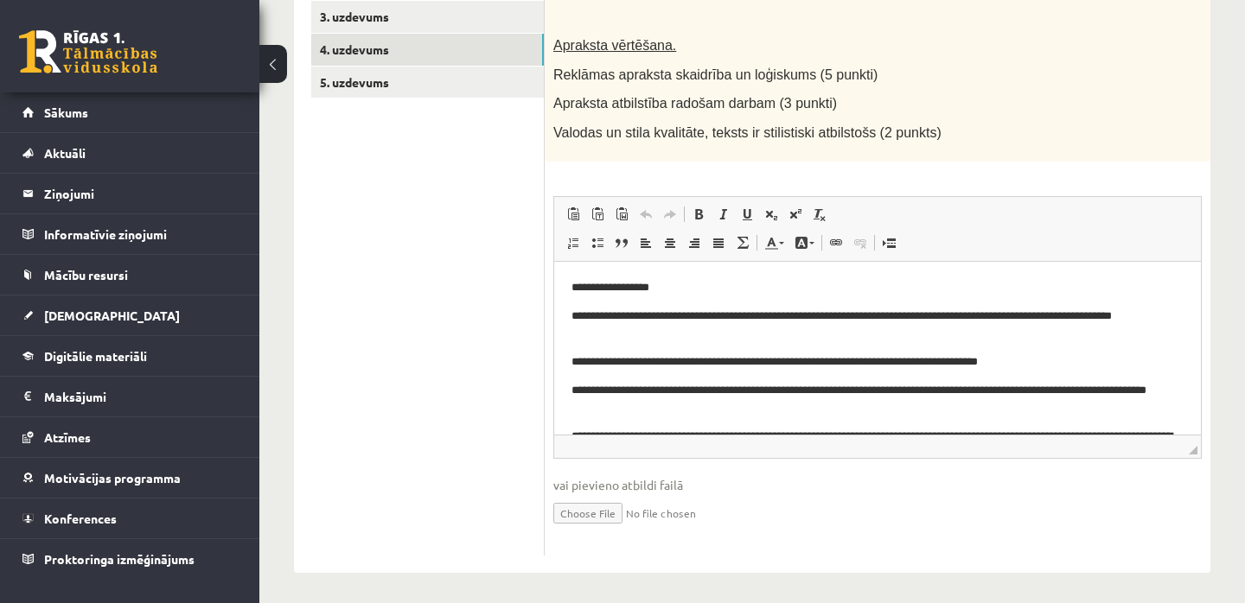
scroll to position [435, 0]
click at [347, 79] on link "5. uzdevums" at bounding box center [427, 83] width 232 height 32
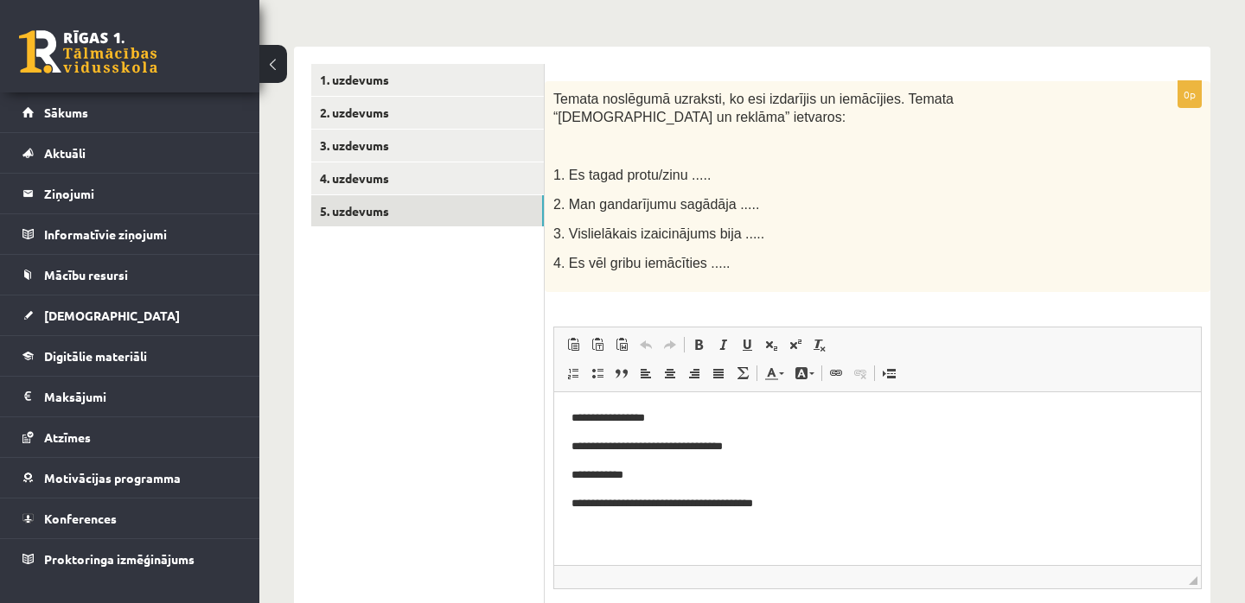
scroll to position [299, 0]
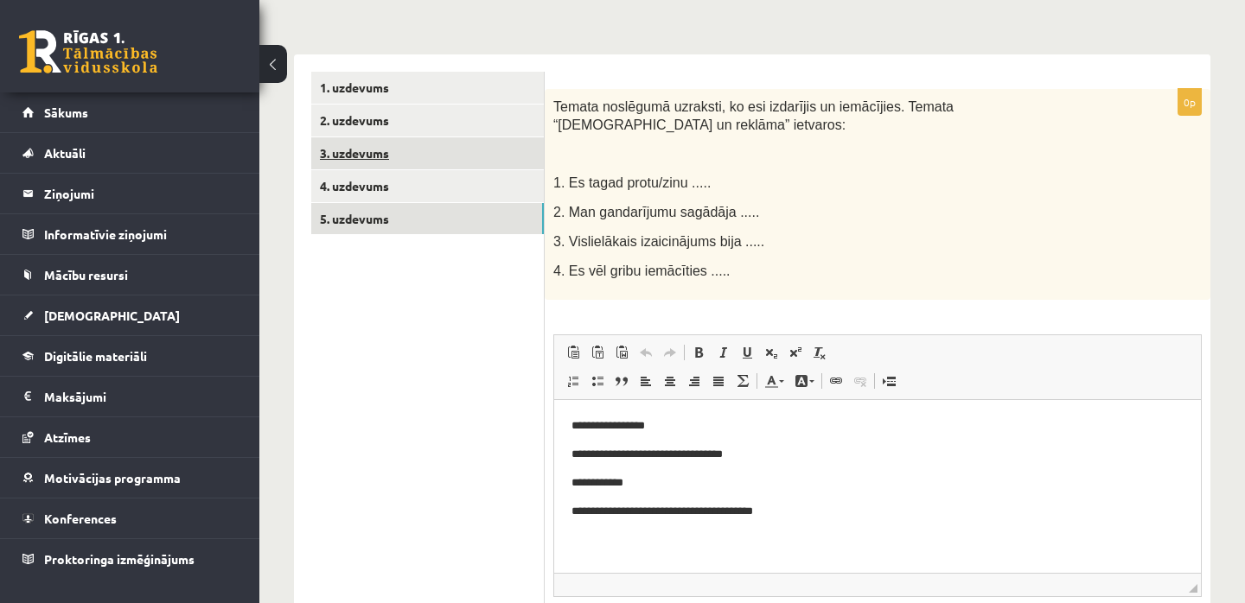
click at [358, 147] on link "3. uzdevums" at bounding box center [427, 153] width 232 height 32
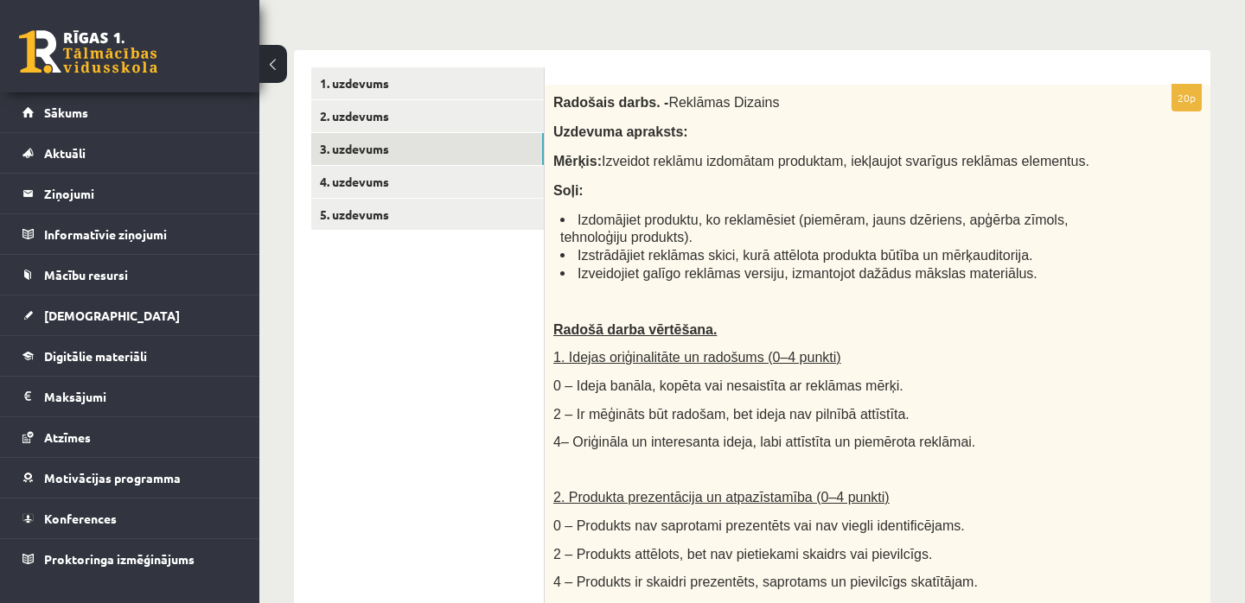
scroll to position [302, 0]
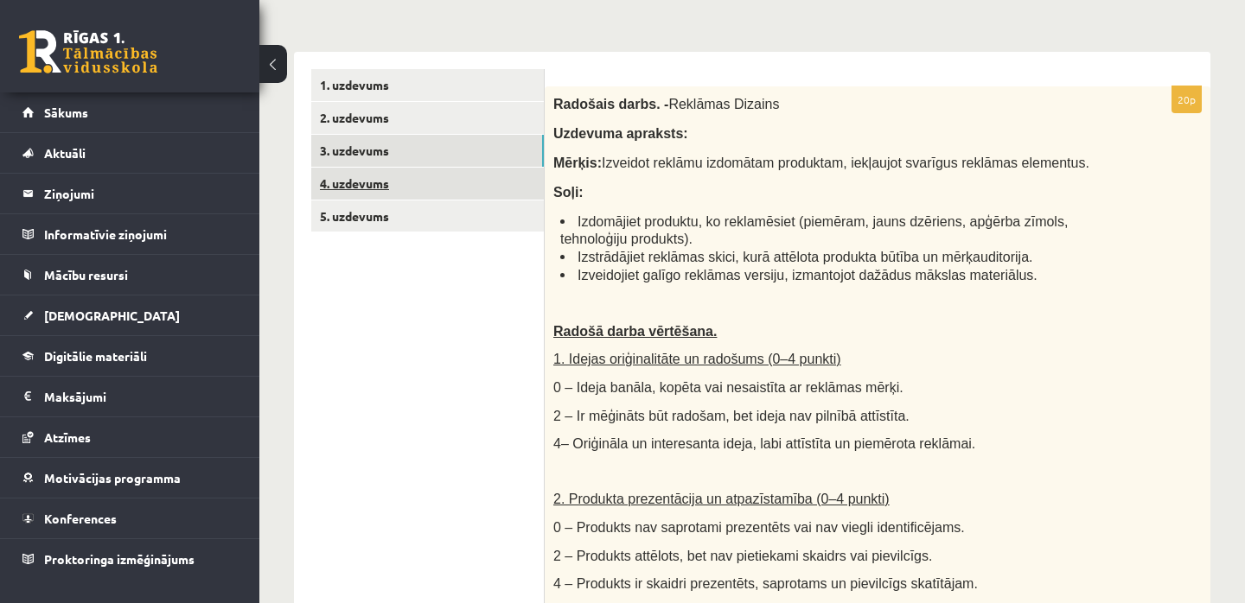
click at [350, 178] on link "4. uzdevums" at bounding box center [427, 184] width 232 height 32
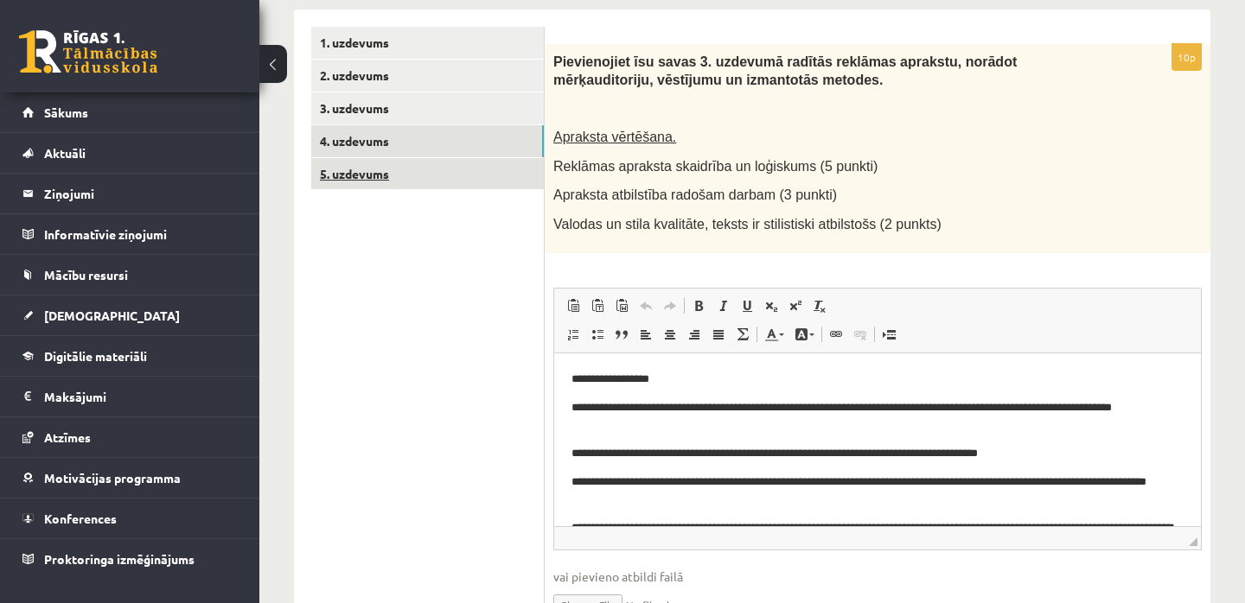
scroll to position [344, 0]
click at [350, 169] on link "5. uzdevums" at bounding box center [427, 174] width 232 height 32
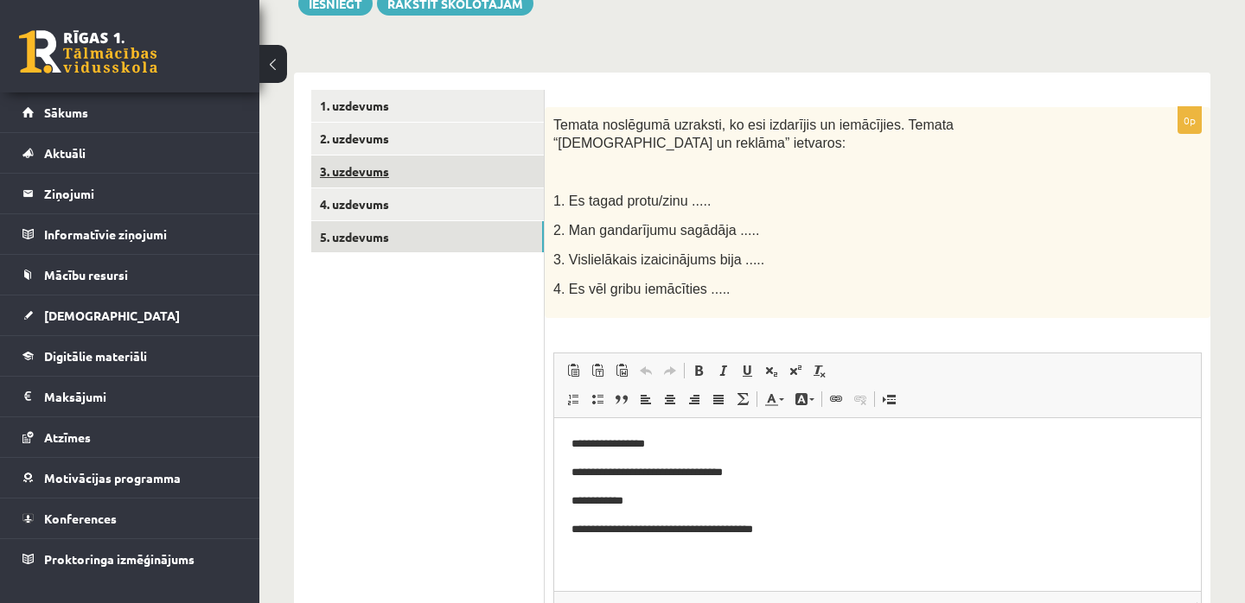
scroll to position [282, 0]
click at [350, 169] on link "3. uzdevums" at bounding box center [427, 171] width 232 height 32
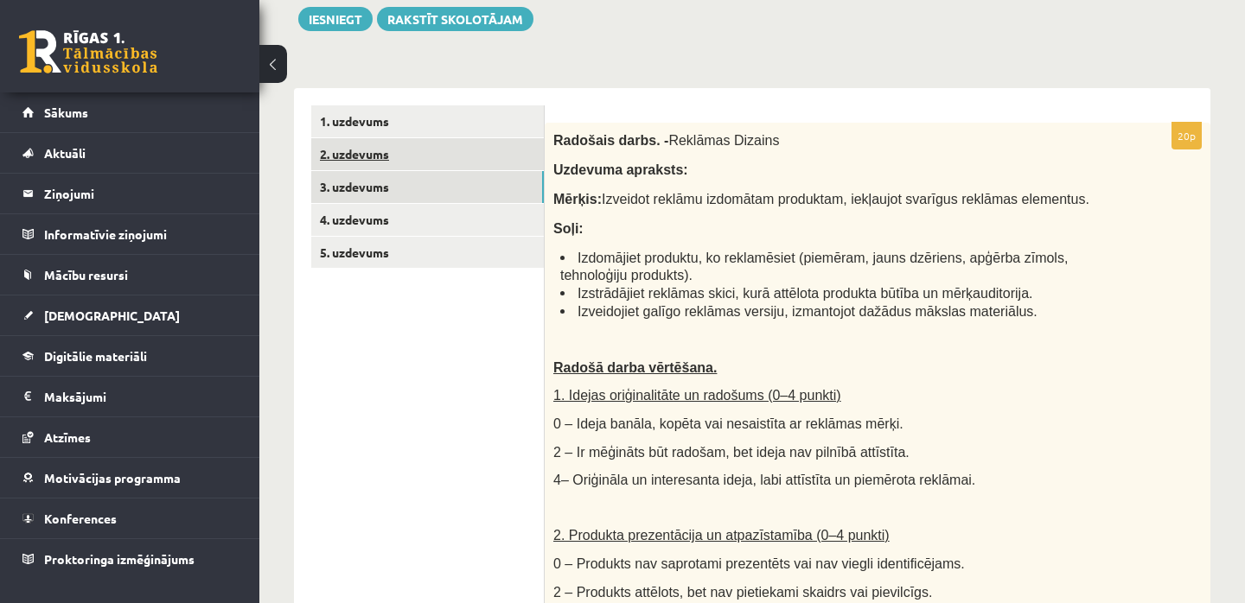
scroll to position [264, 0]
click at [350, 152] on link "2. uzdevums" at bounding box center [427, 155] width 232 height 32
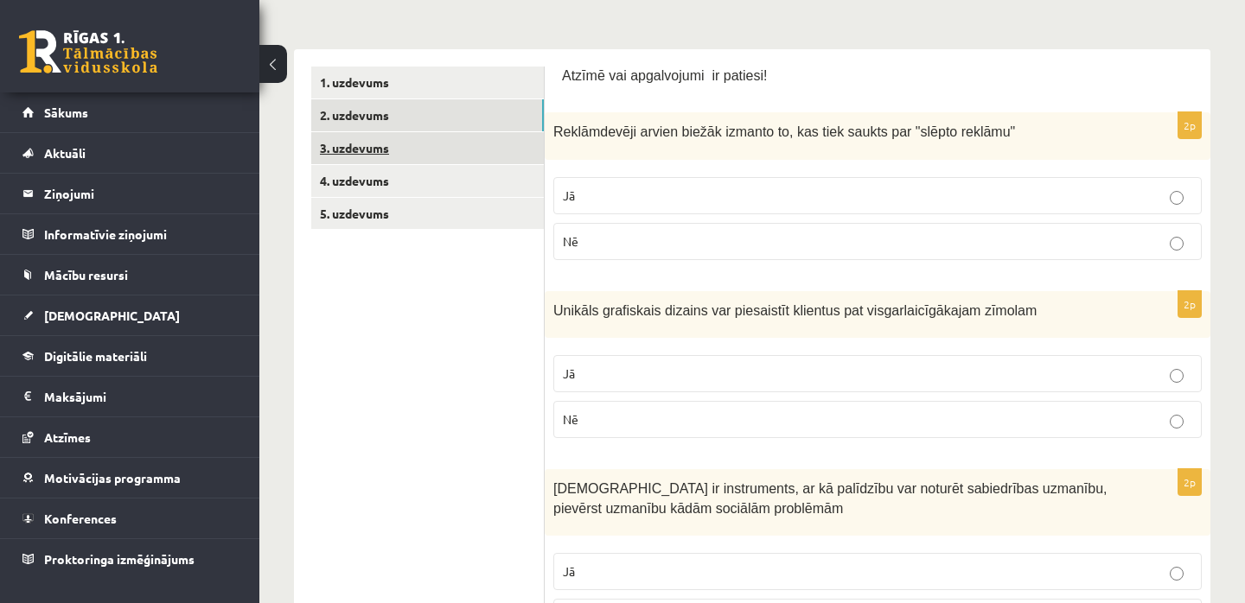
scroll to position [307, 0]
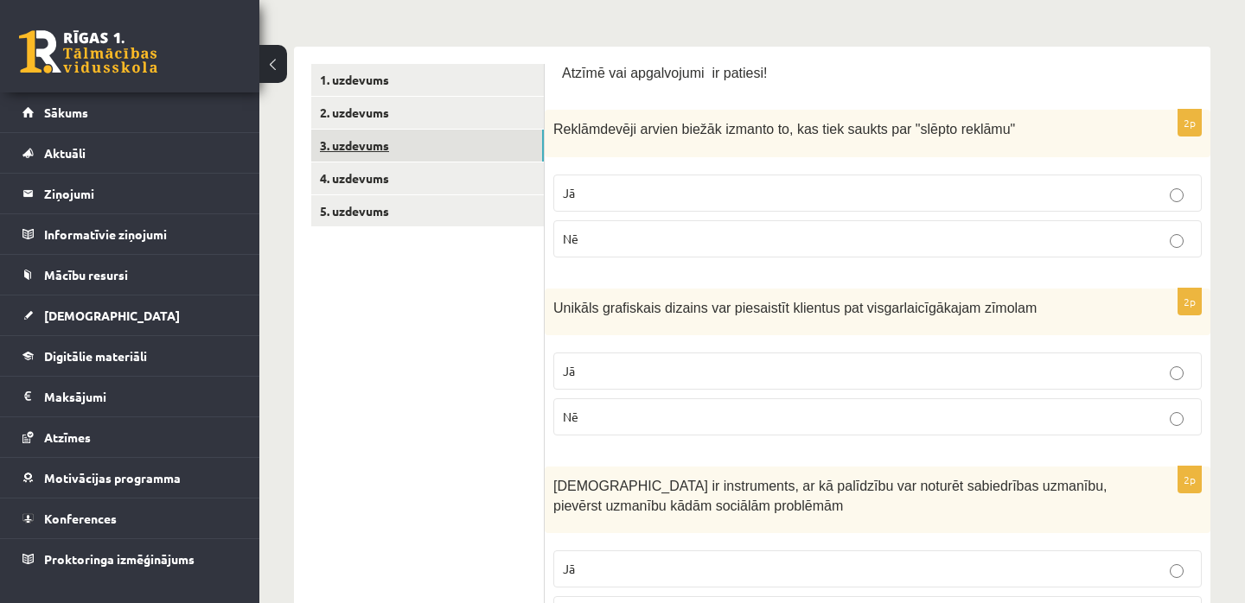
click at [350, 137] on link "3. uzdevums" at bounding box center [427, 146] width 232 height 32
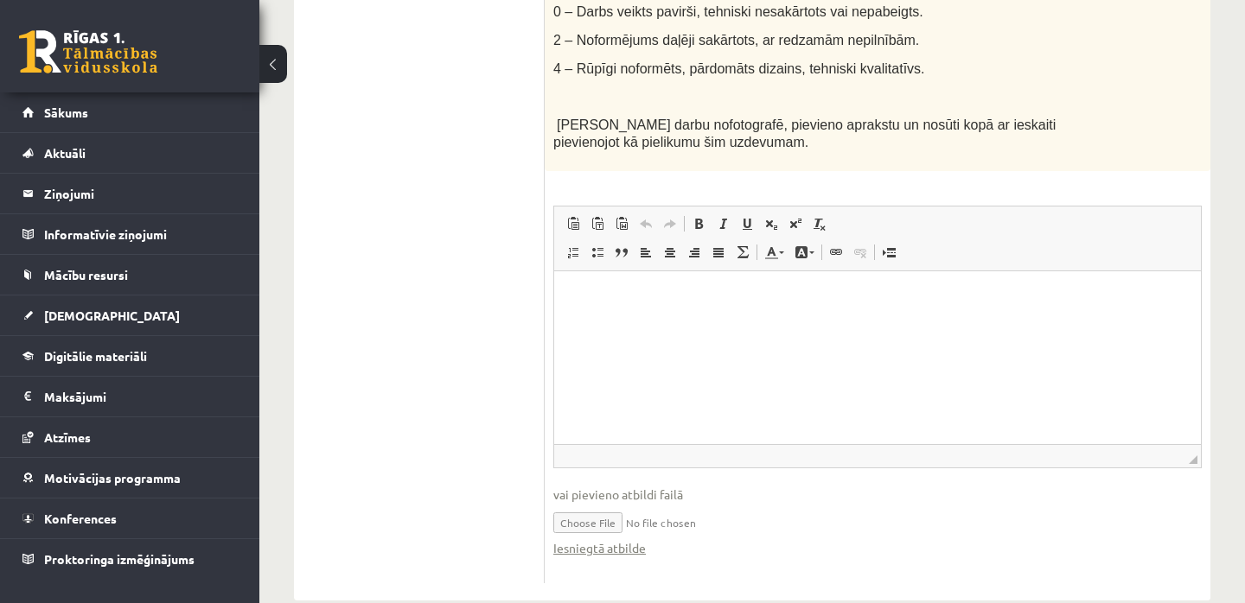
scroll to position [1247, 0]
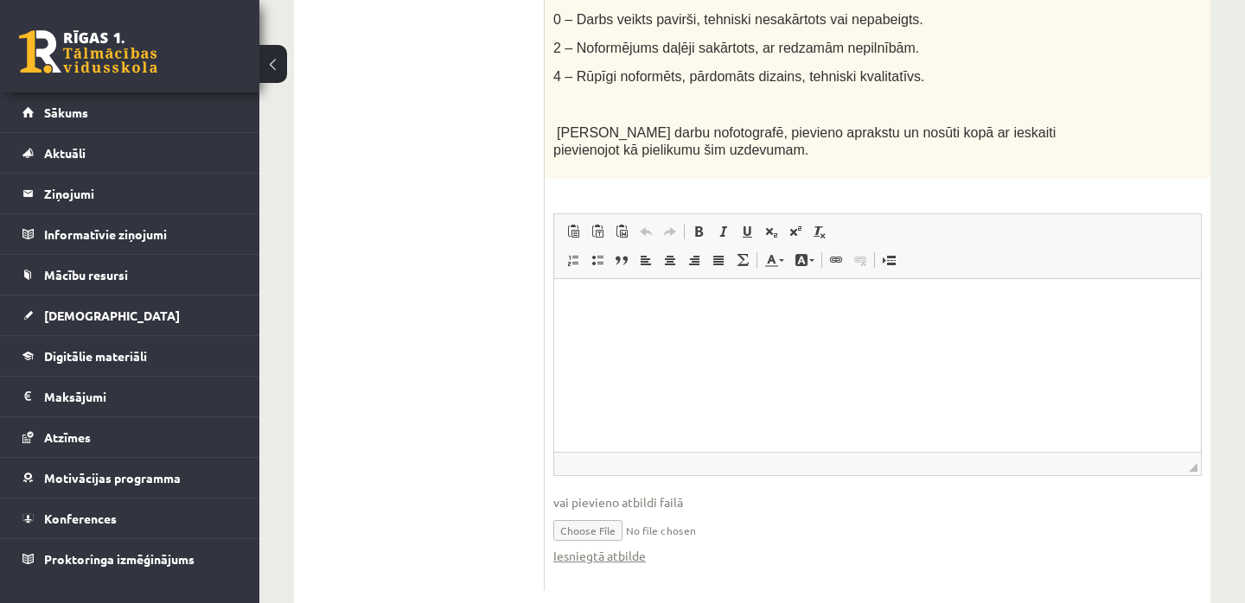
type input "**********"
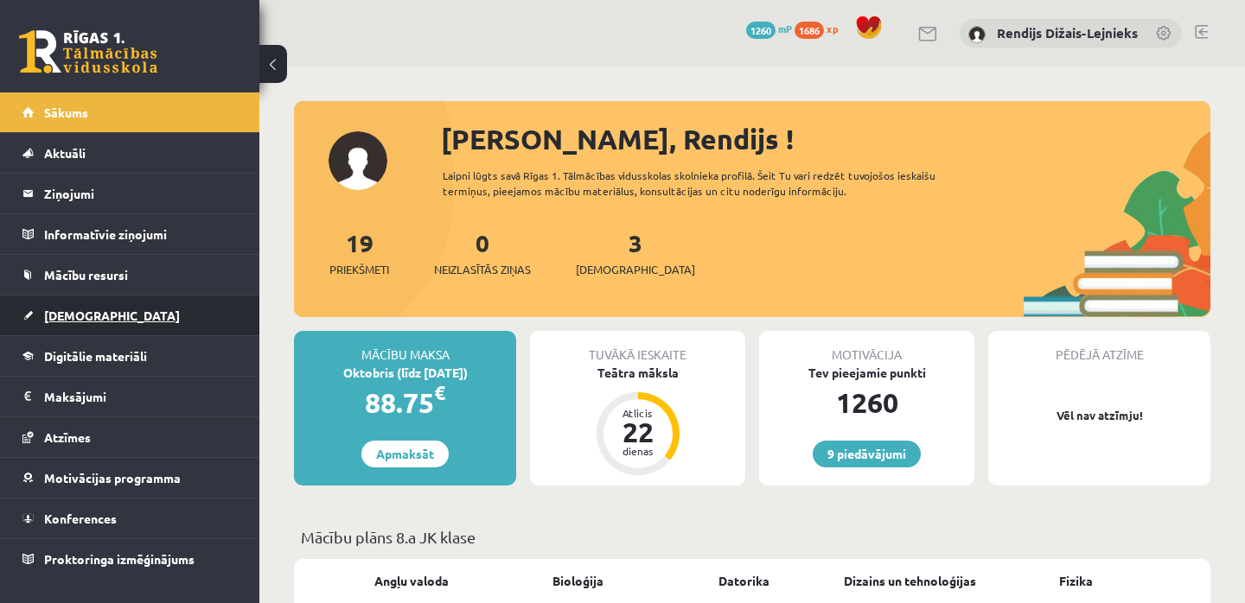
click at [54, 317] on span "[DEMOGRAPHIC_DATA]" at bounding box center [112, 316] width 136 height 16
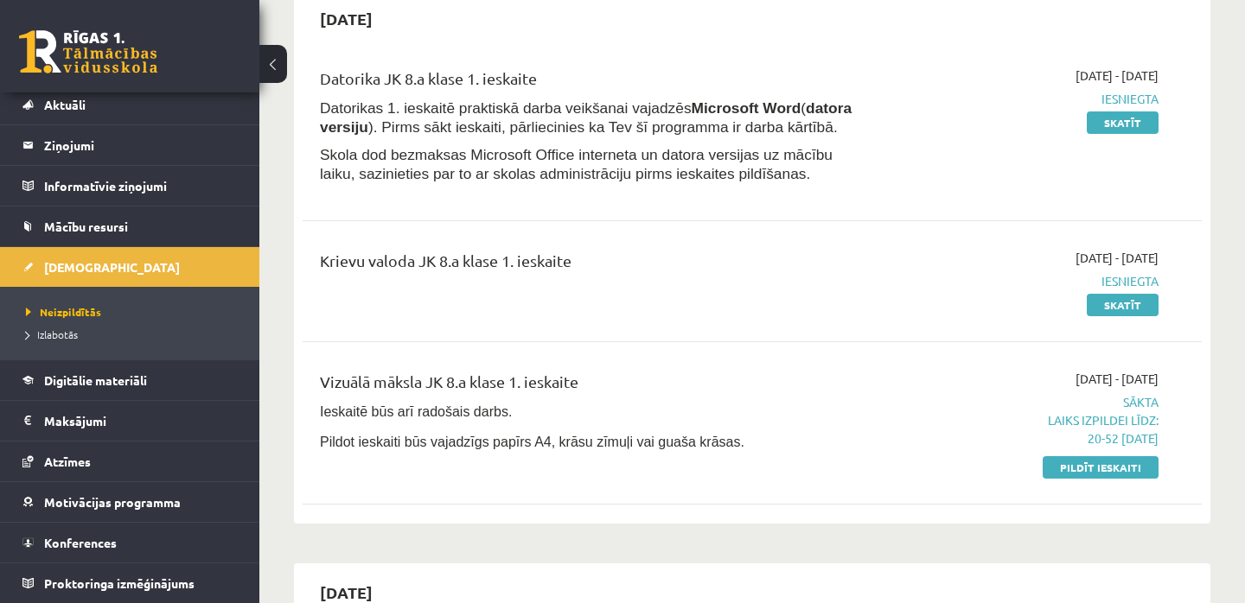
scroll to position [157, 0]
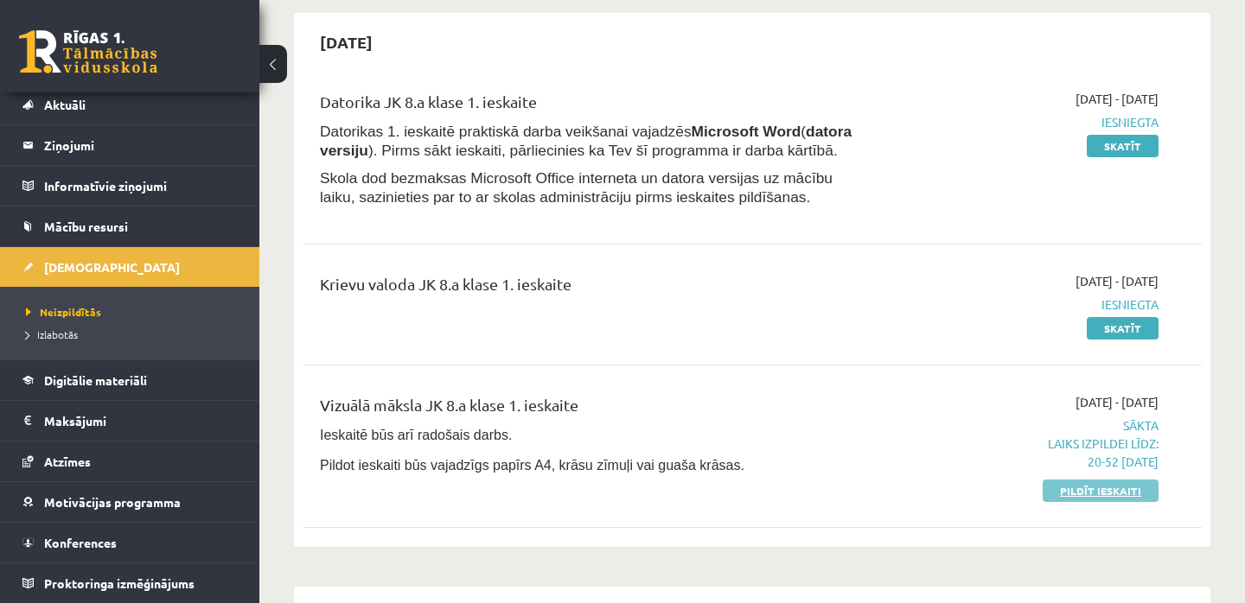
click at [1080, 488] on link "Pildīt ieskaiti" at bounding box center [1100, 491] width 116 height 22
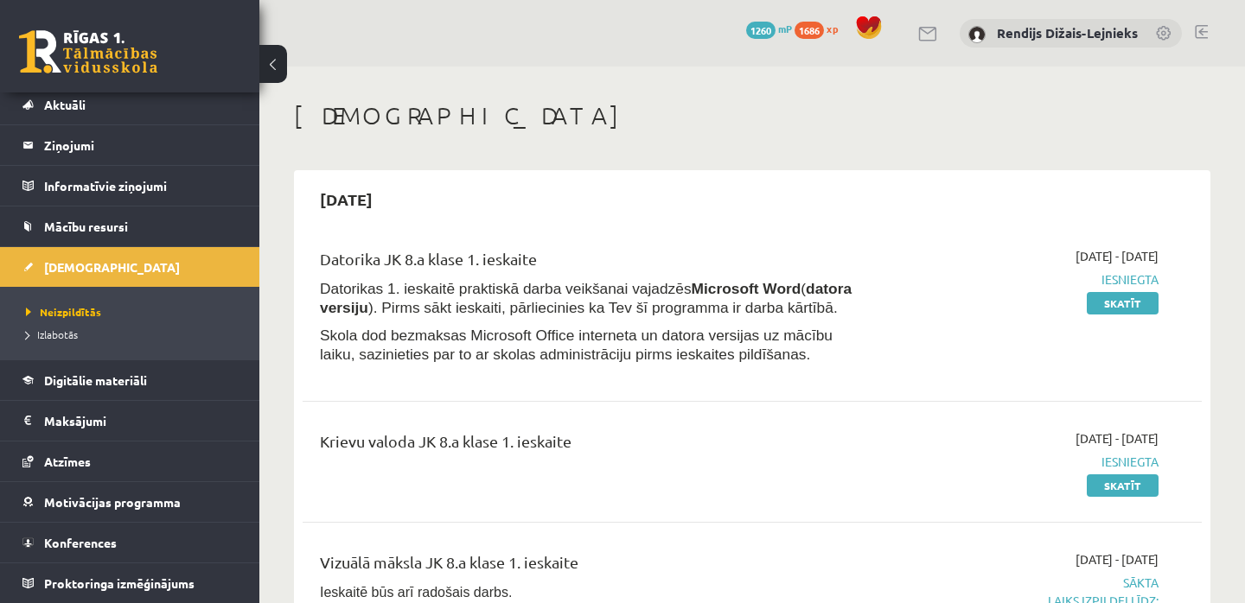
scroll to position [0, 0]
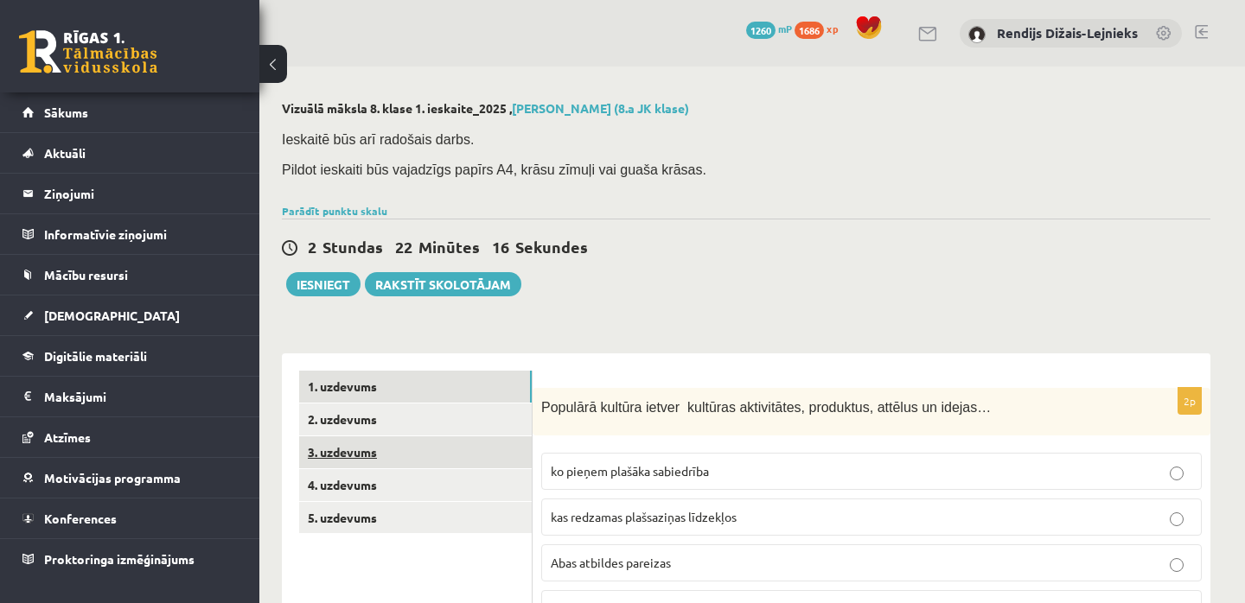
scroll to position [0, 12]
click at [369, 451] on link "3. uzdevums" at bounding box center [415, 452] width 232 height 32
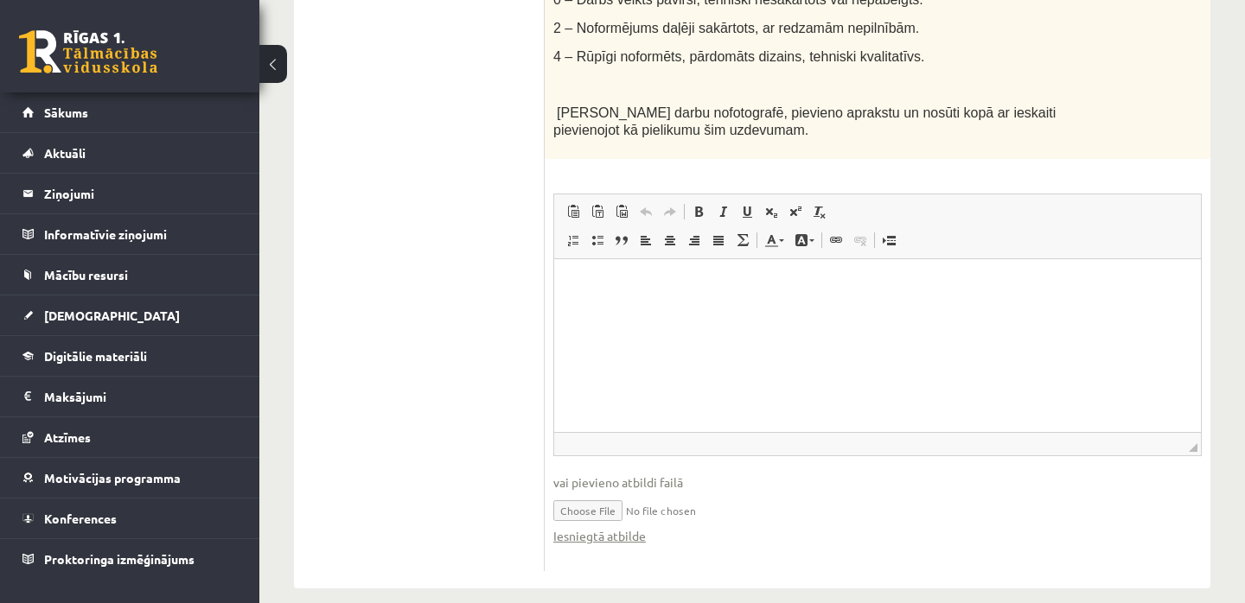
scroll to position [1266, 0]
type input "**********"
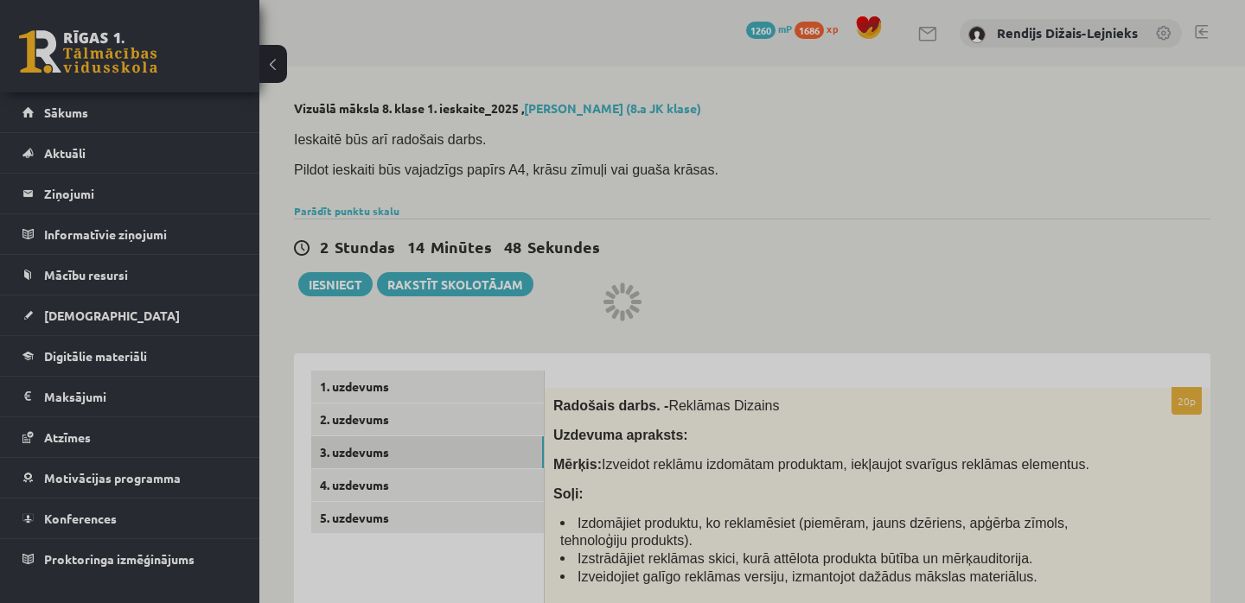
scroll to position [0, 0]
